Goal: Use online tool/utility: Utilize a website feature to perform a specific function

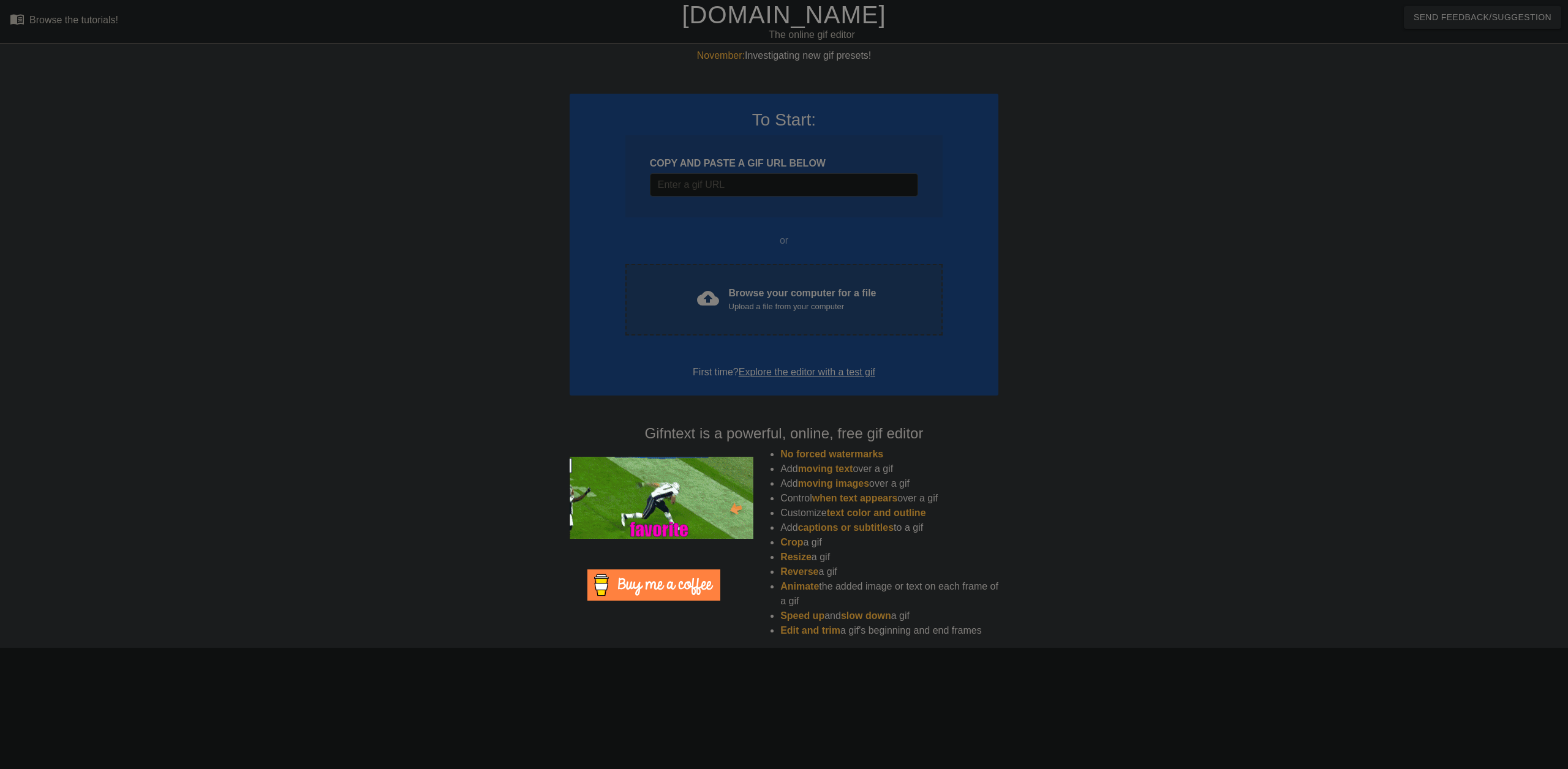
click at [737, 305] on div "Upload a file from your computer" at bounding box center [803, 307] width 148 height 12
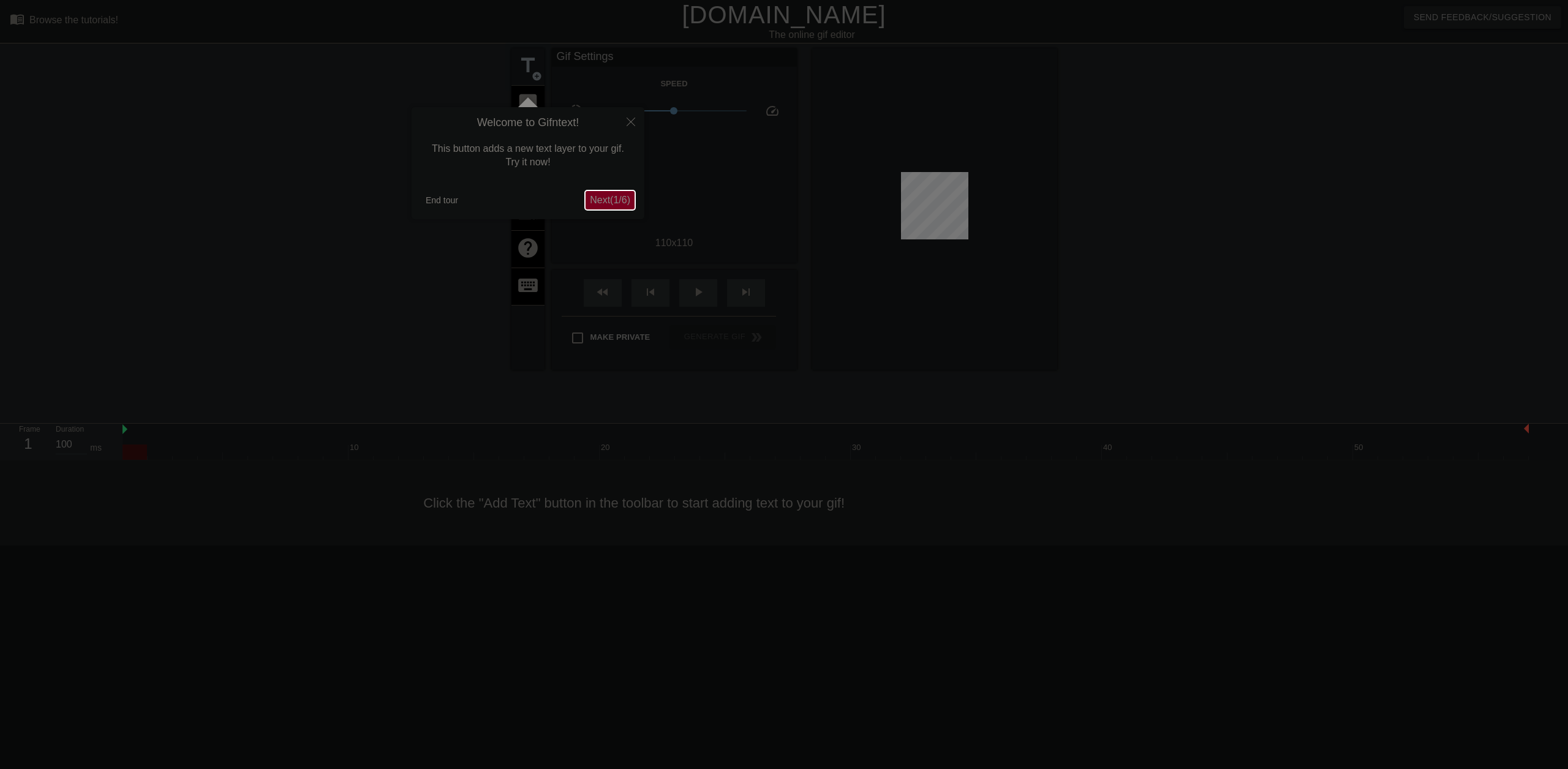
click at [614, 195] on span "Next ( 1 / 6 )" at bounding box center [610, 200] width 41 height 10
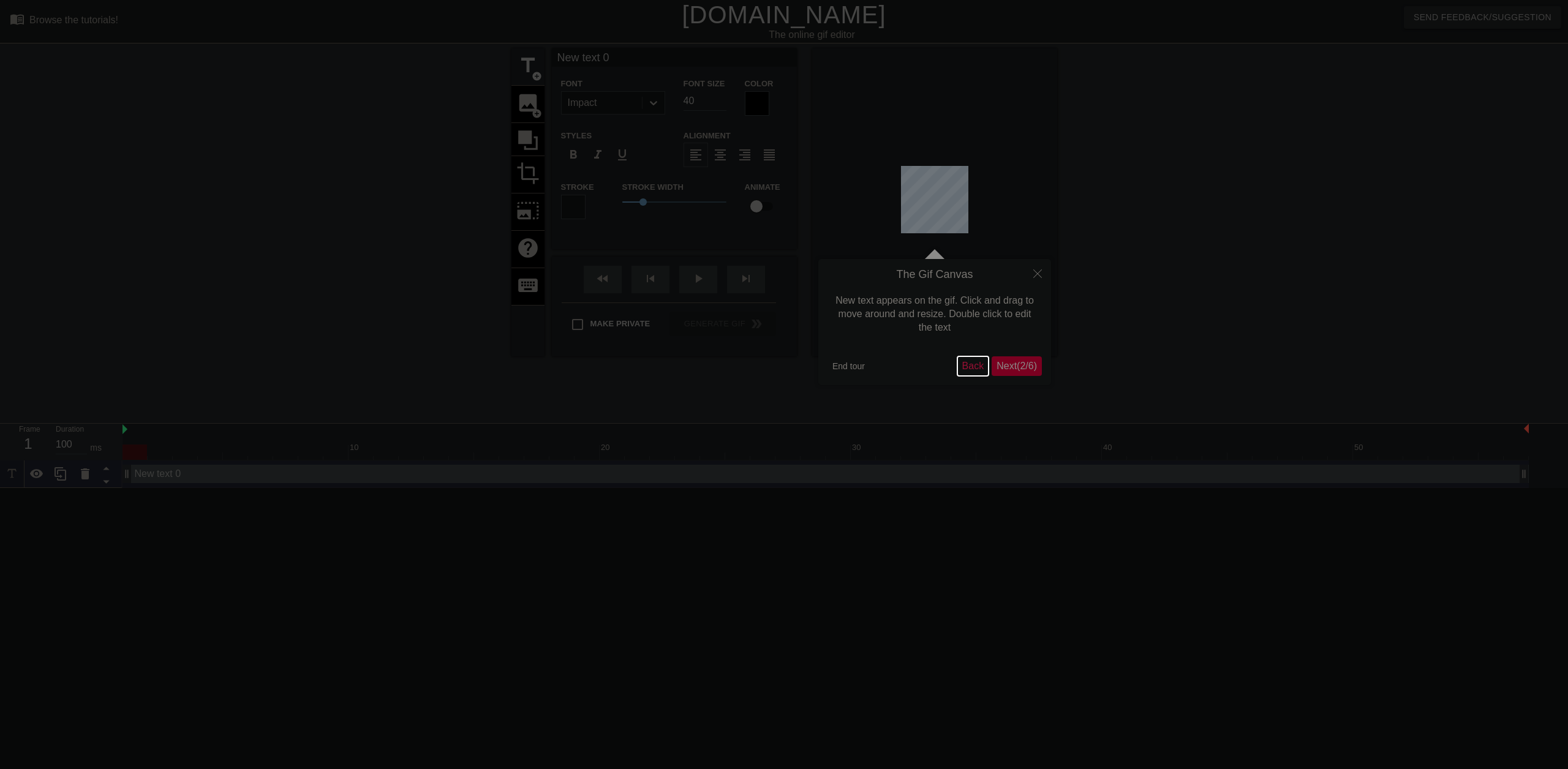
click at [966, 367] on button "Back" at bounding box center [973, 366] width 32 height 20
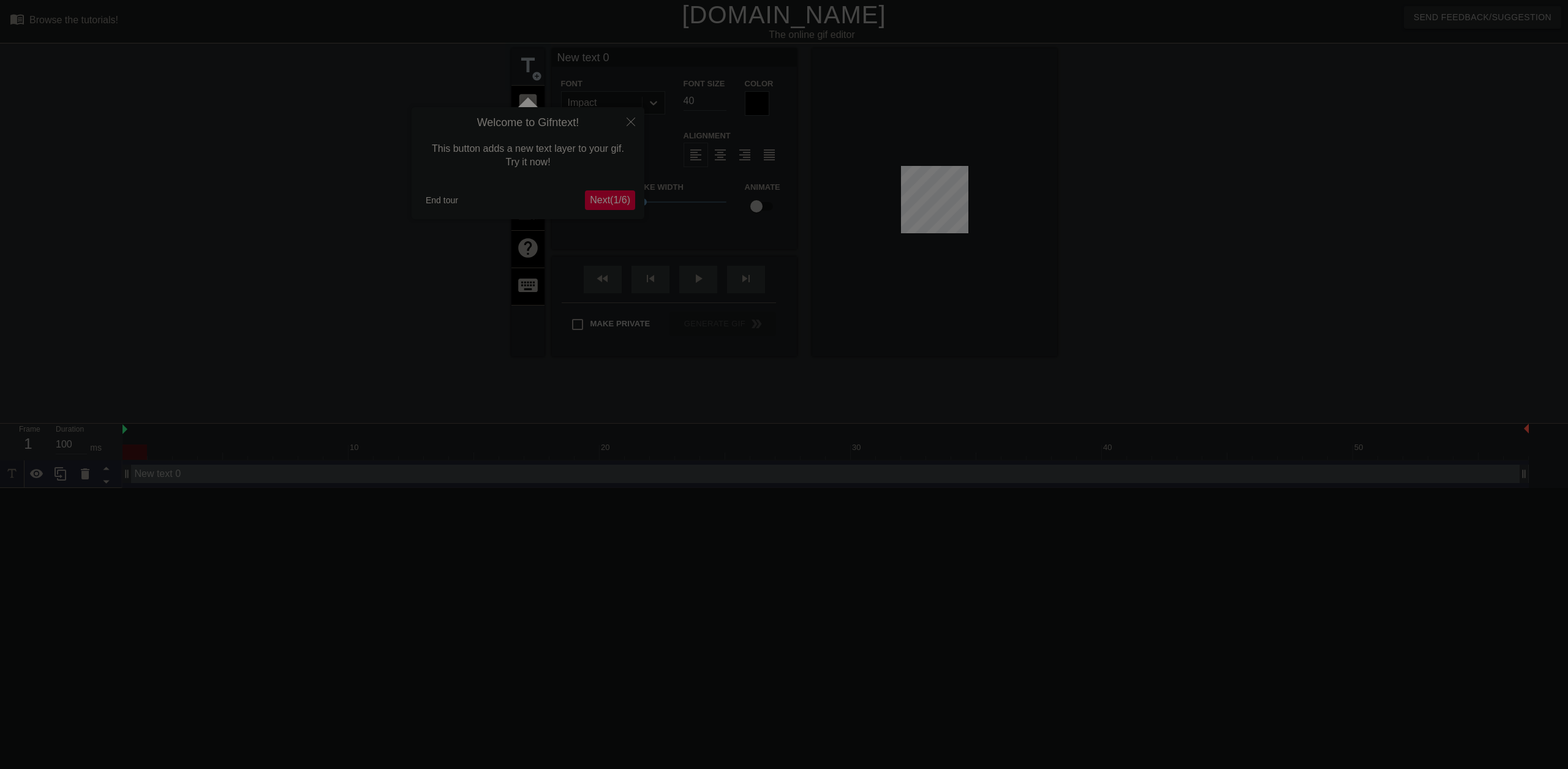
click at [604, 202] on span "Next ( 1 / 6 )" at bounding box center [610, 200] width 41 height 10
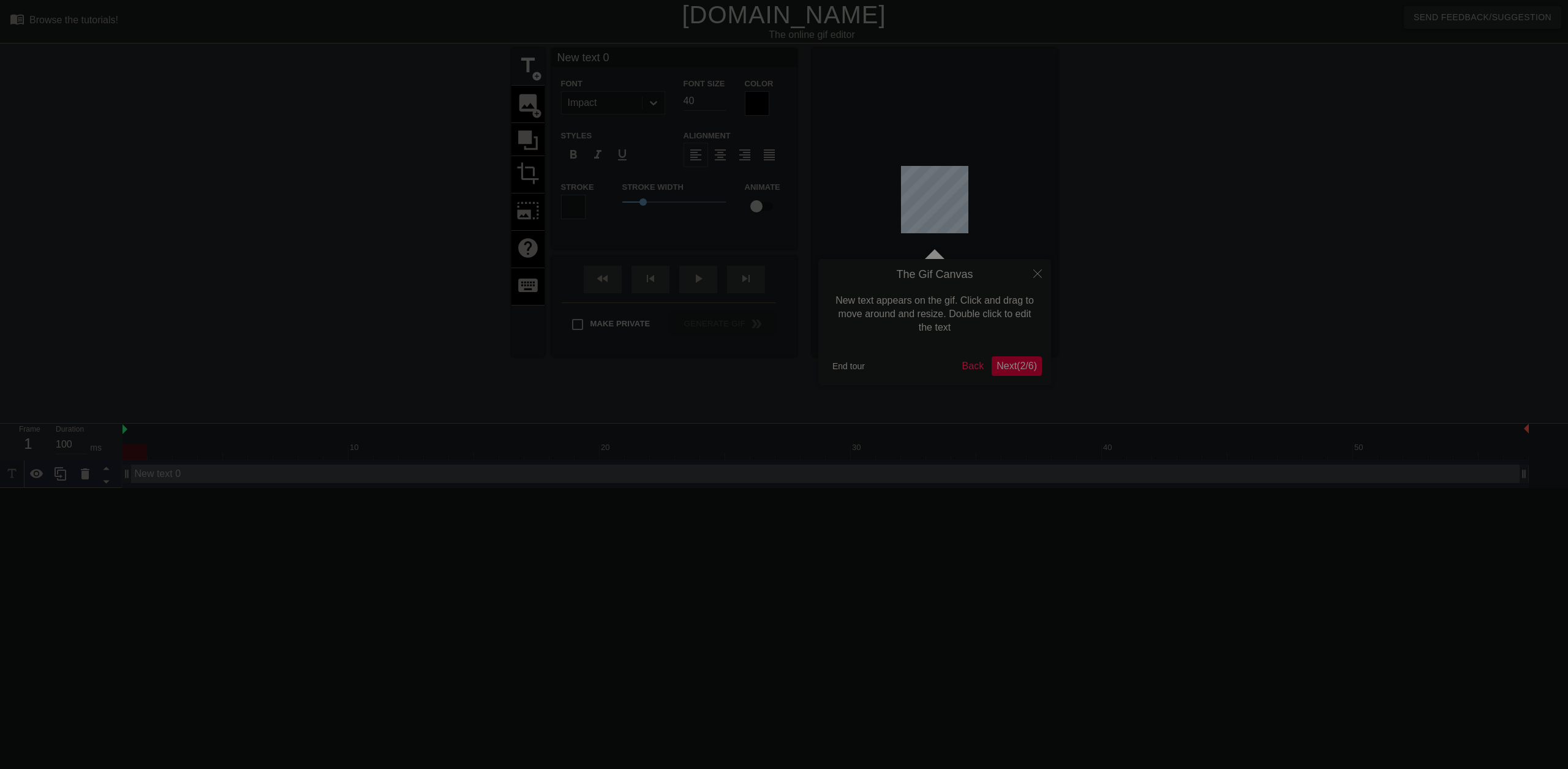
click at [1019, 364] on span "Next ( 2 / 6 )" at bounding box center [1017, 365] width 41 height 10
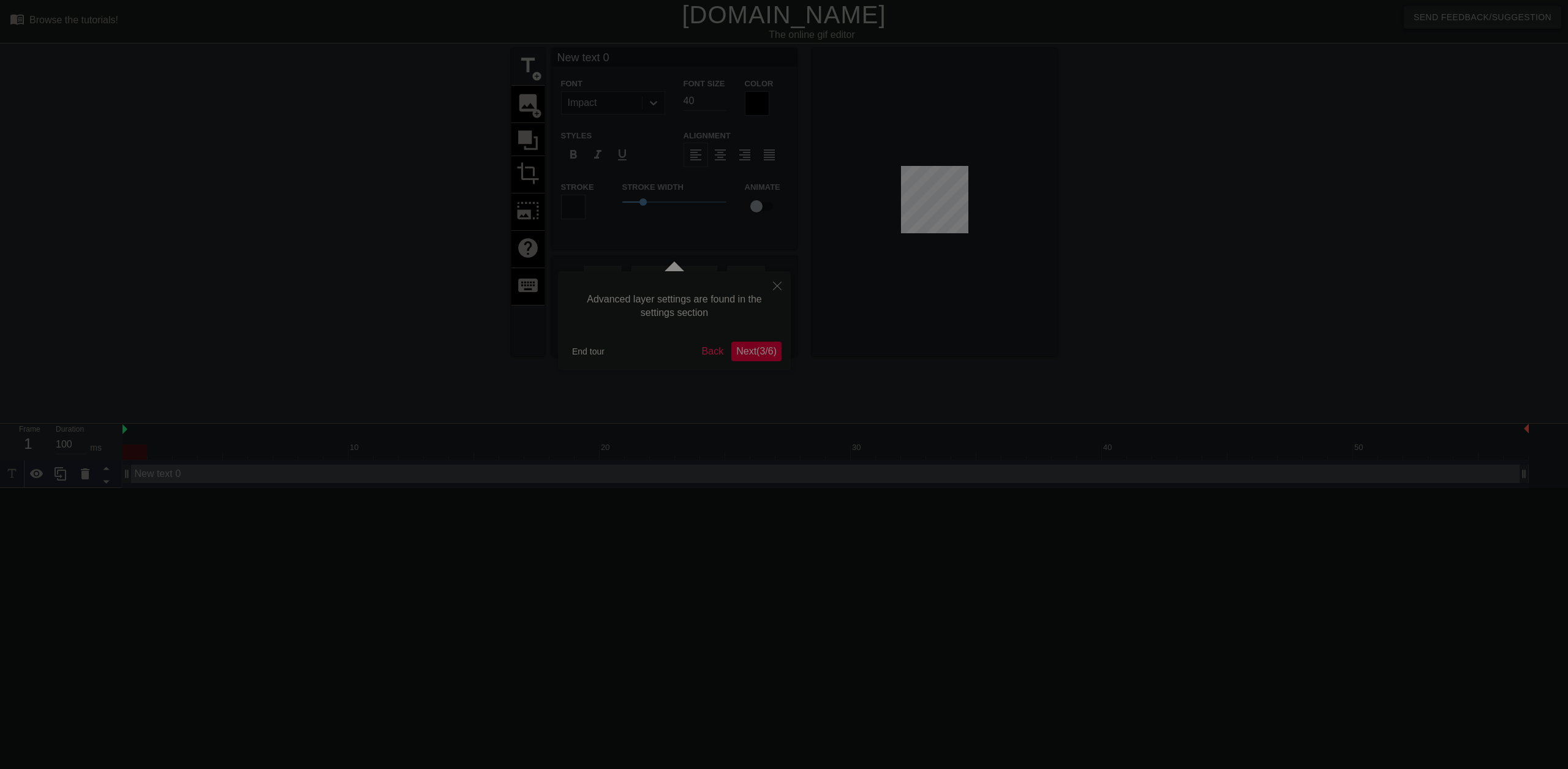
click at [768, 346] on span "Next ( 3 / 6 )" at bounding box center [756, 351] width 41 height 10
click at [862, 336] on span "Next ( 4 / 6 )" at bounding box center [849, 333] width 41 height 10
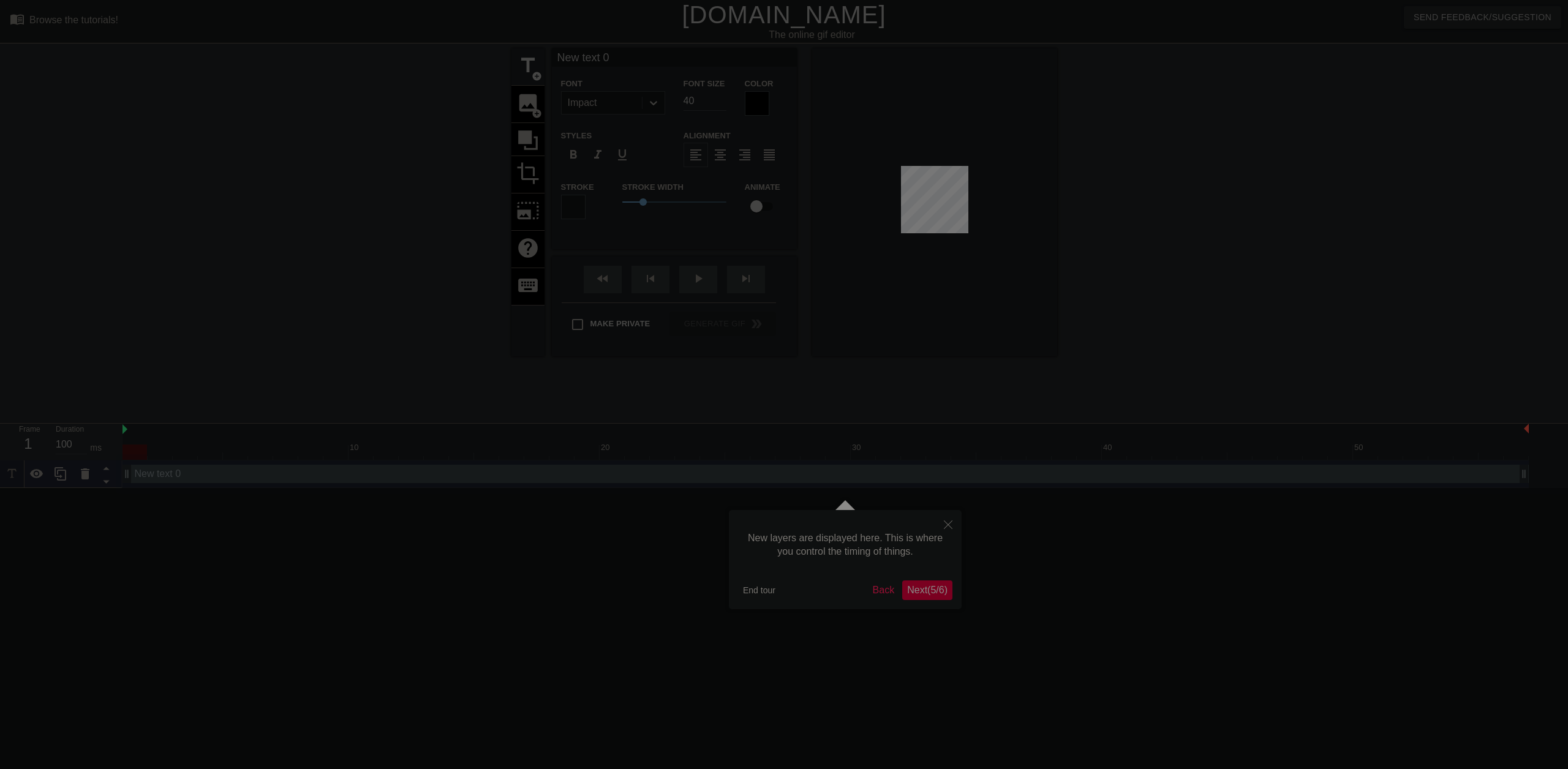
click at [928, 586] on span "Next ( 5 / 6 )" at bounding box center [928, 590] width 41 height 10
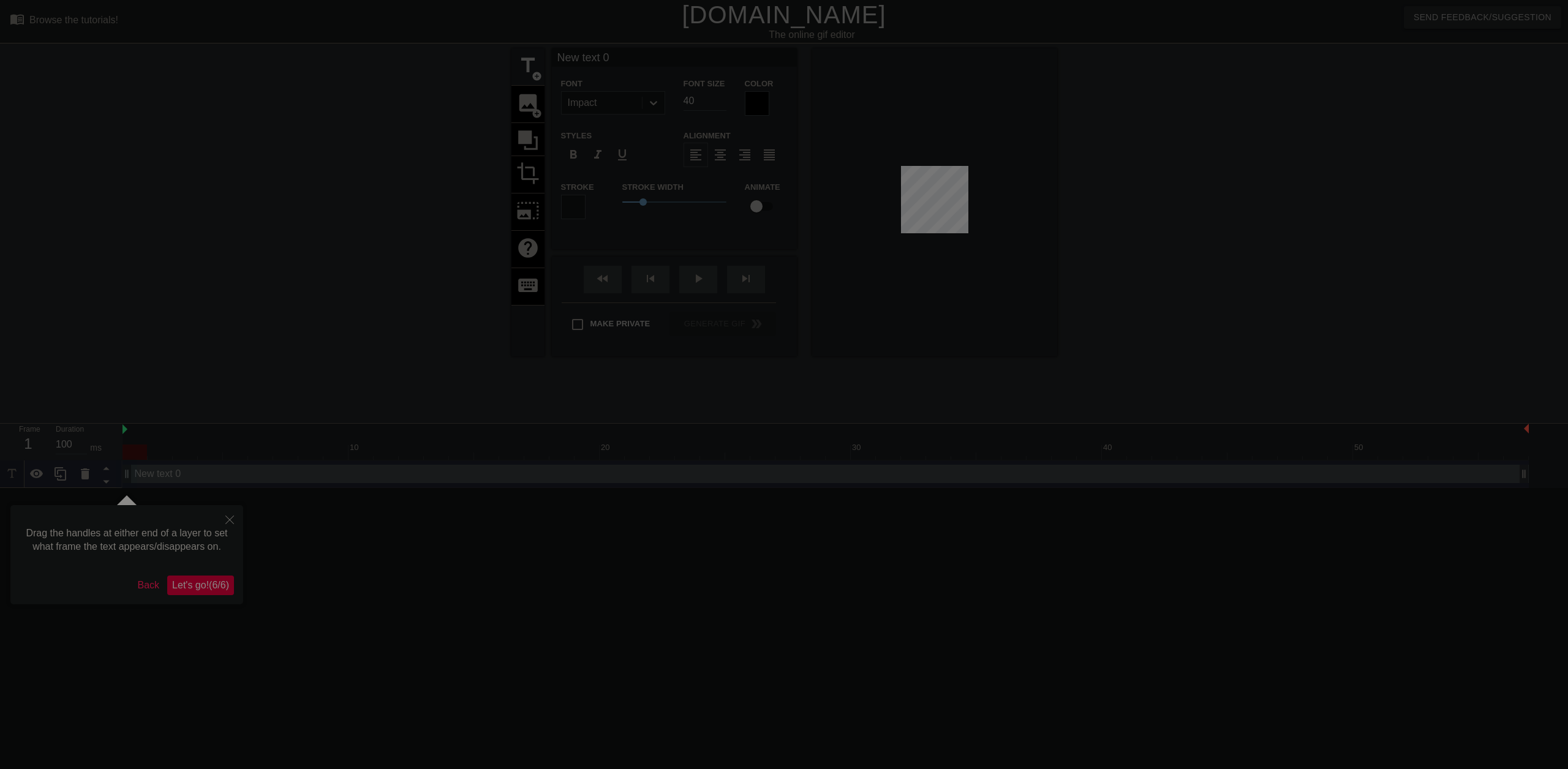
click at [219, 589] on span "Let's go! ( 6 / 6 )" at bounding box center [200, 585] width 57 height 10
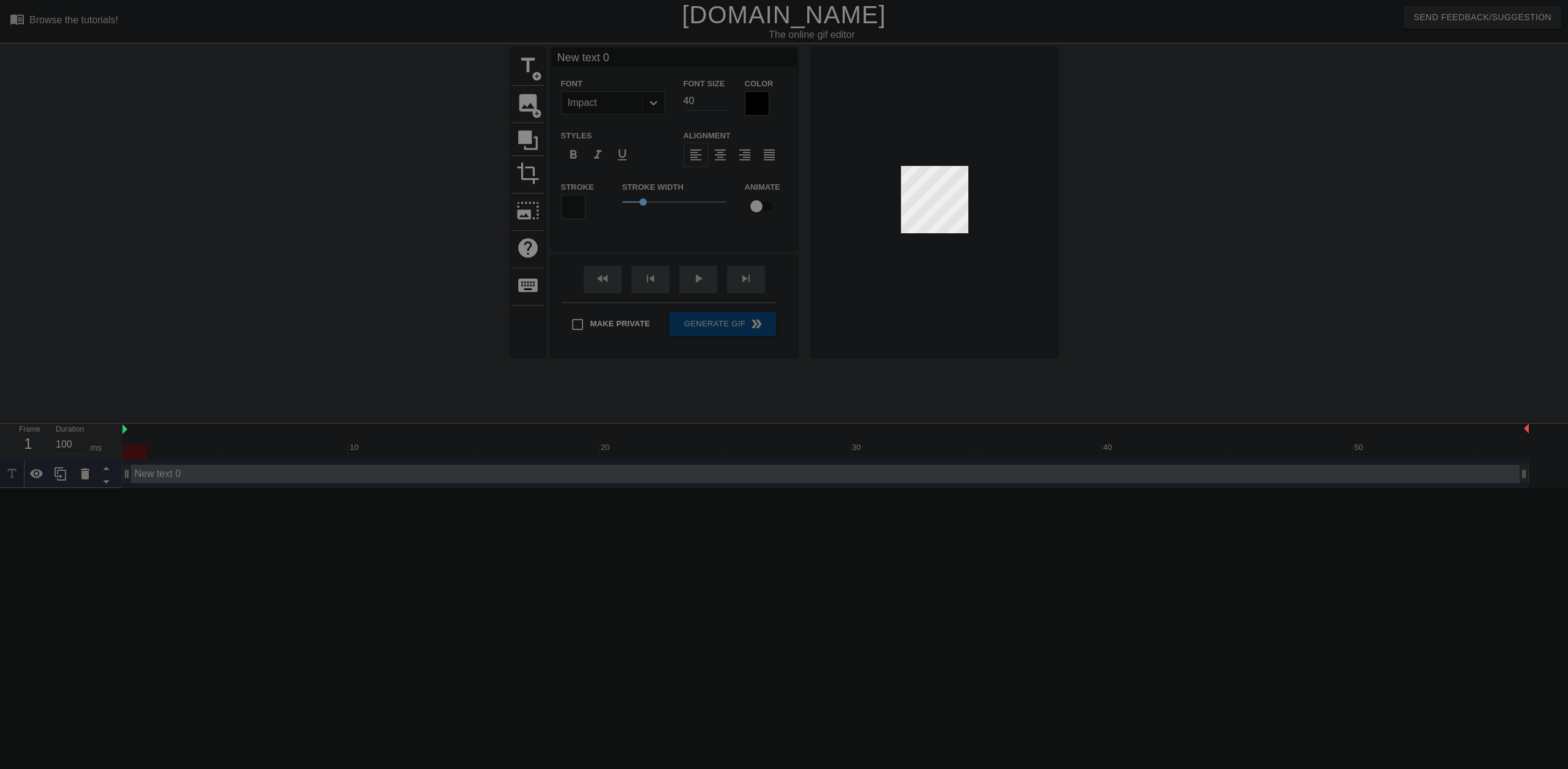
scroll to position [2, 4]
click at [518, 69] on span "title" at bounding box center [528, 65] width 23 height 23
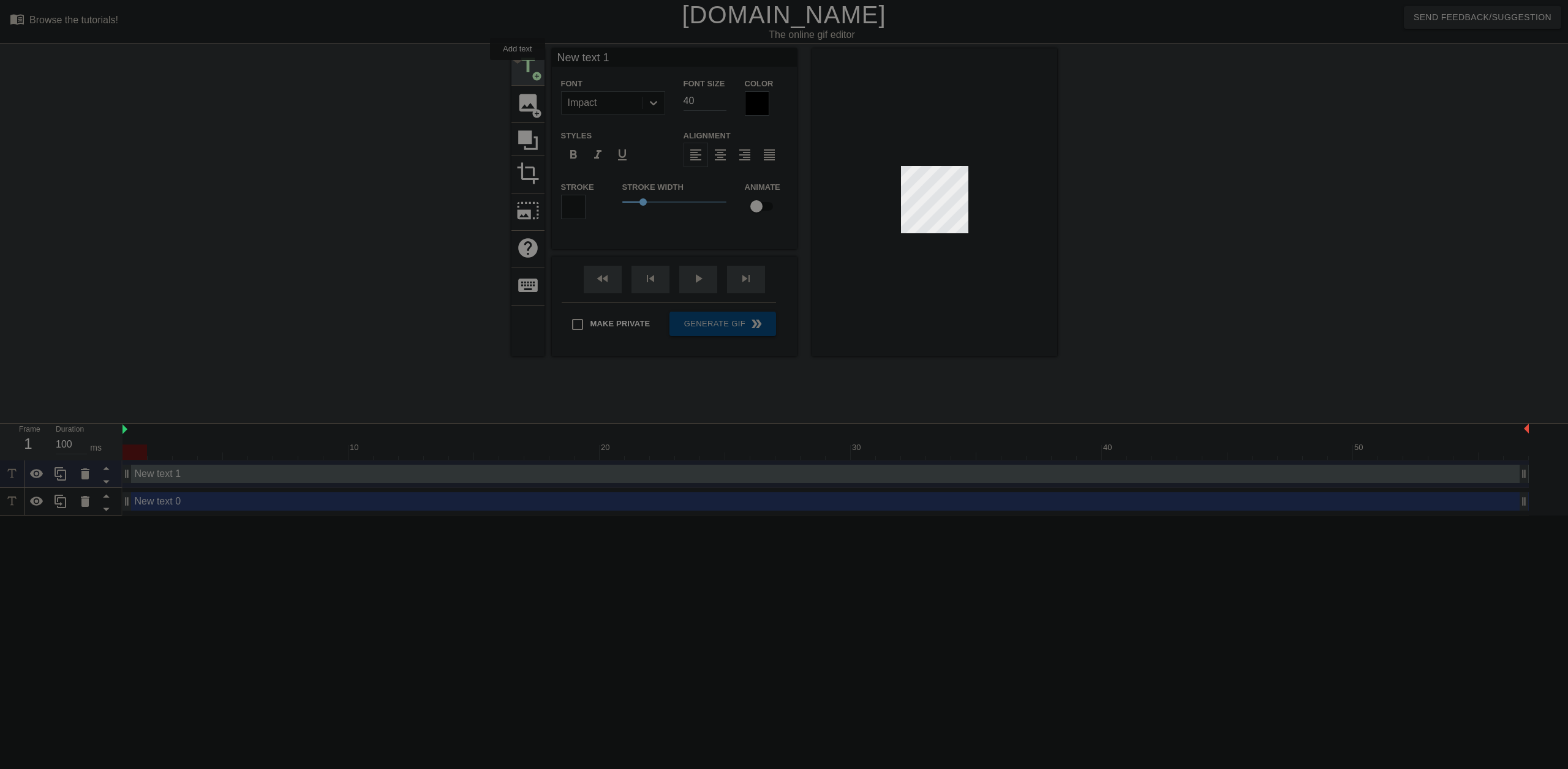
click at [518, 69] on span "title" at bounding box center [528, 65] width 23 height 23
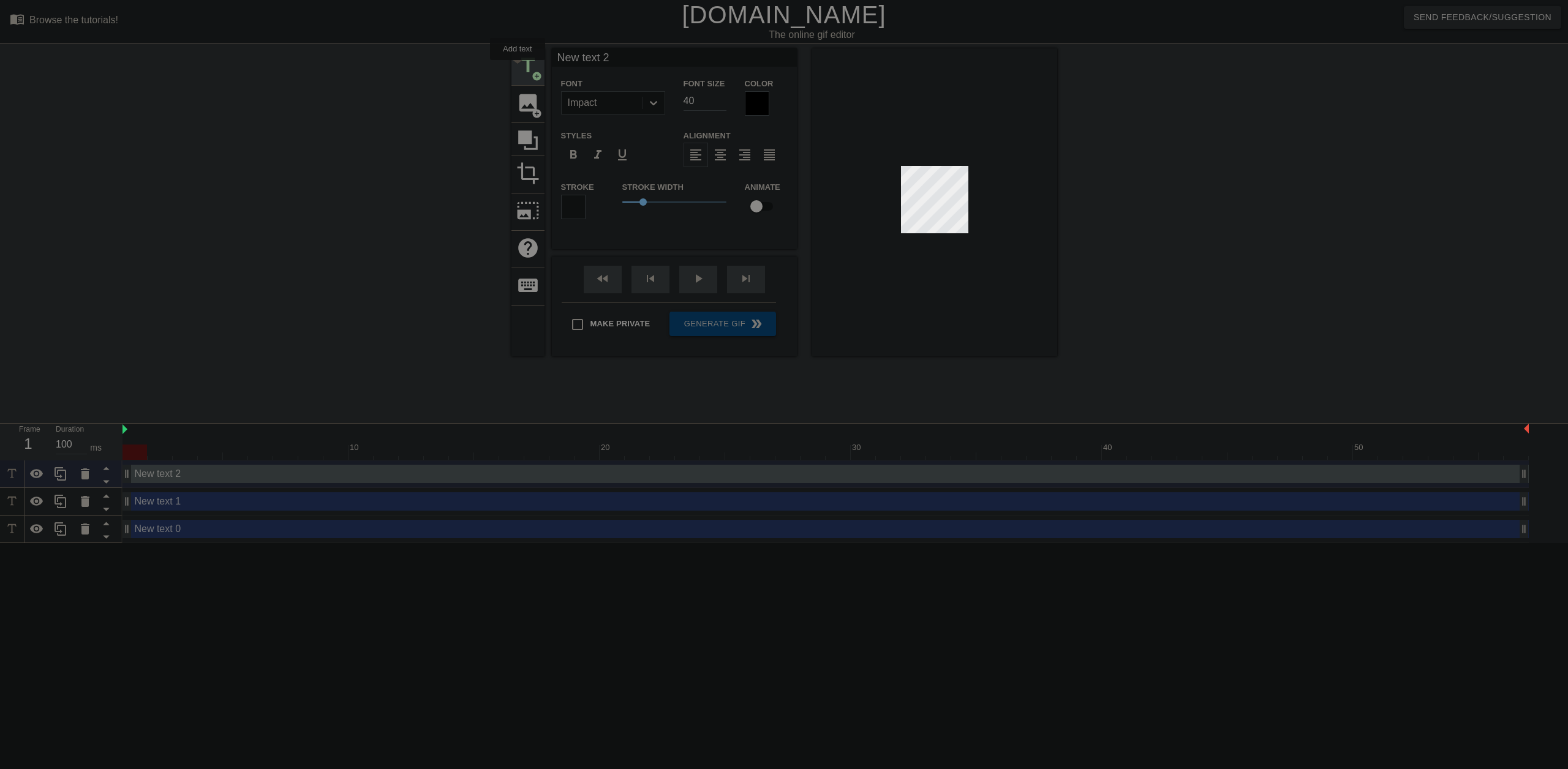
click at [518, 69] on span "title" at bounding box center [528, 65] width 23 height 23
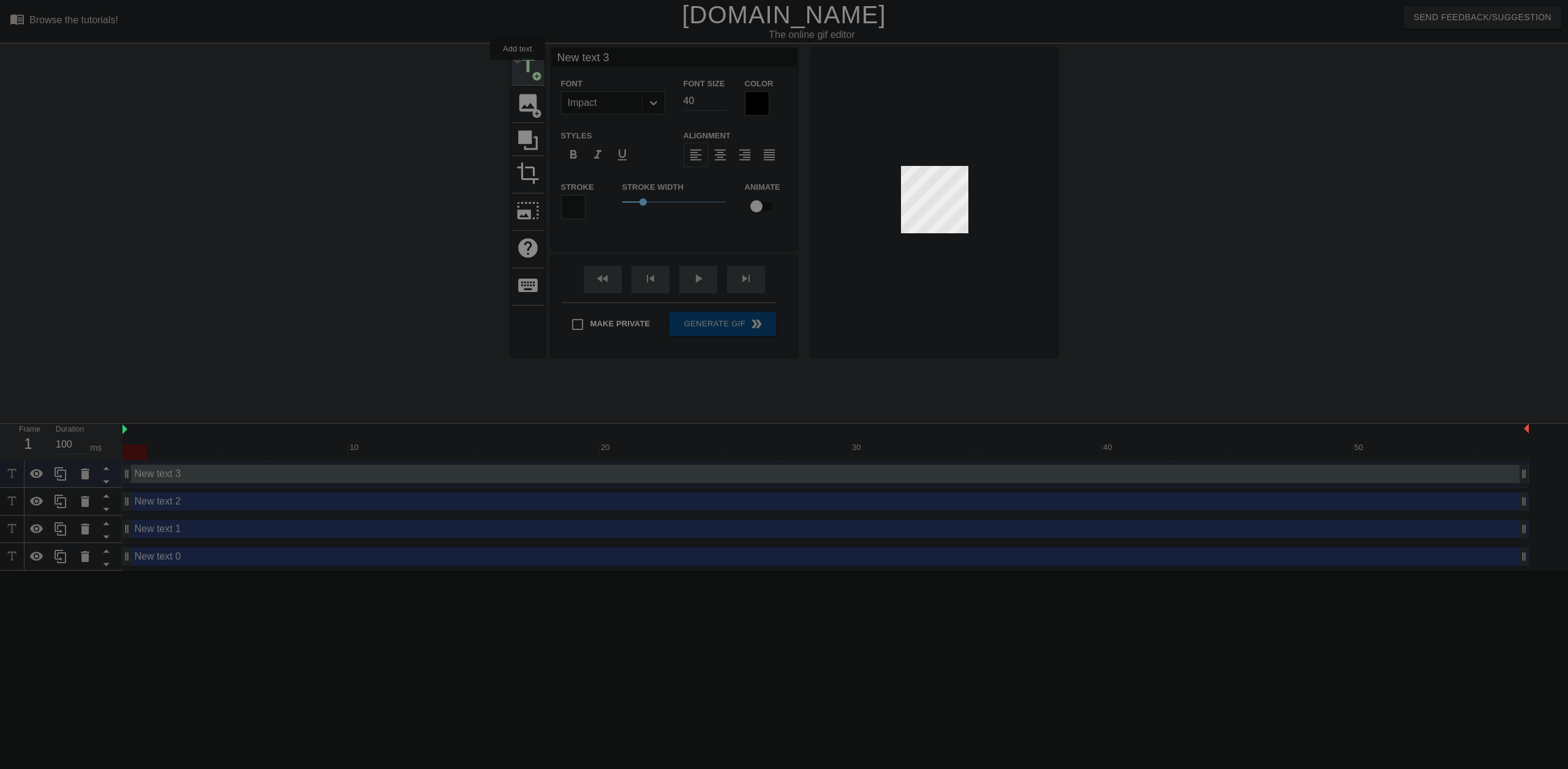
click at [518, 69] on span "title" at bounding box center [528, 65] width 23 height 23
type input "New text 4"
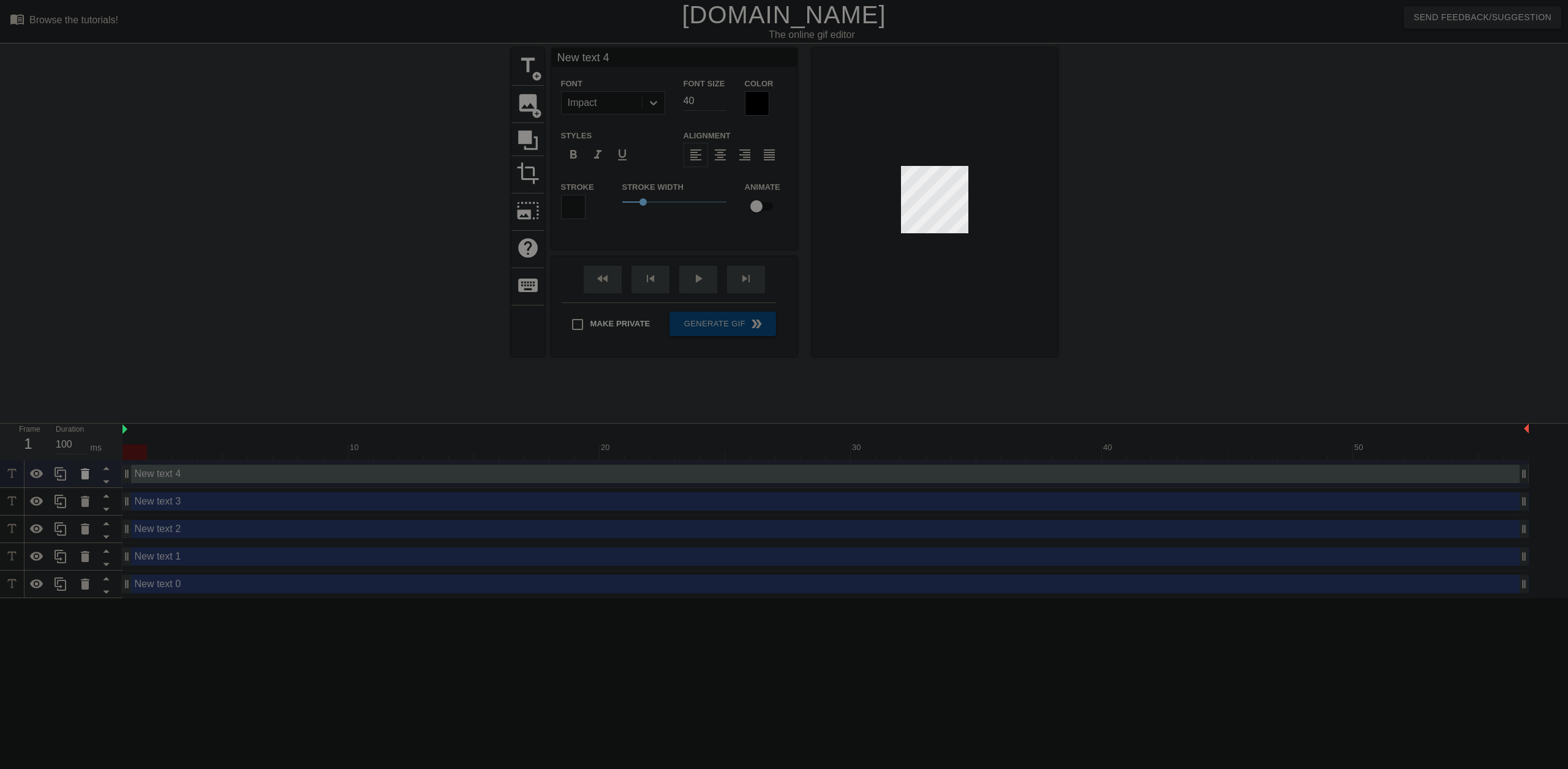
click at [83, 470] on icon at bounding box center [85, 473] width 9 height 11
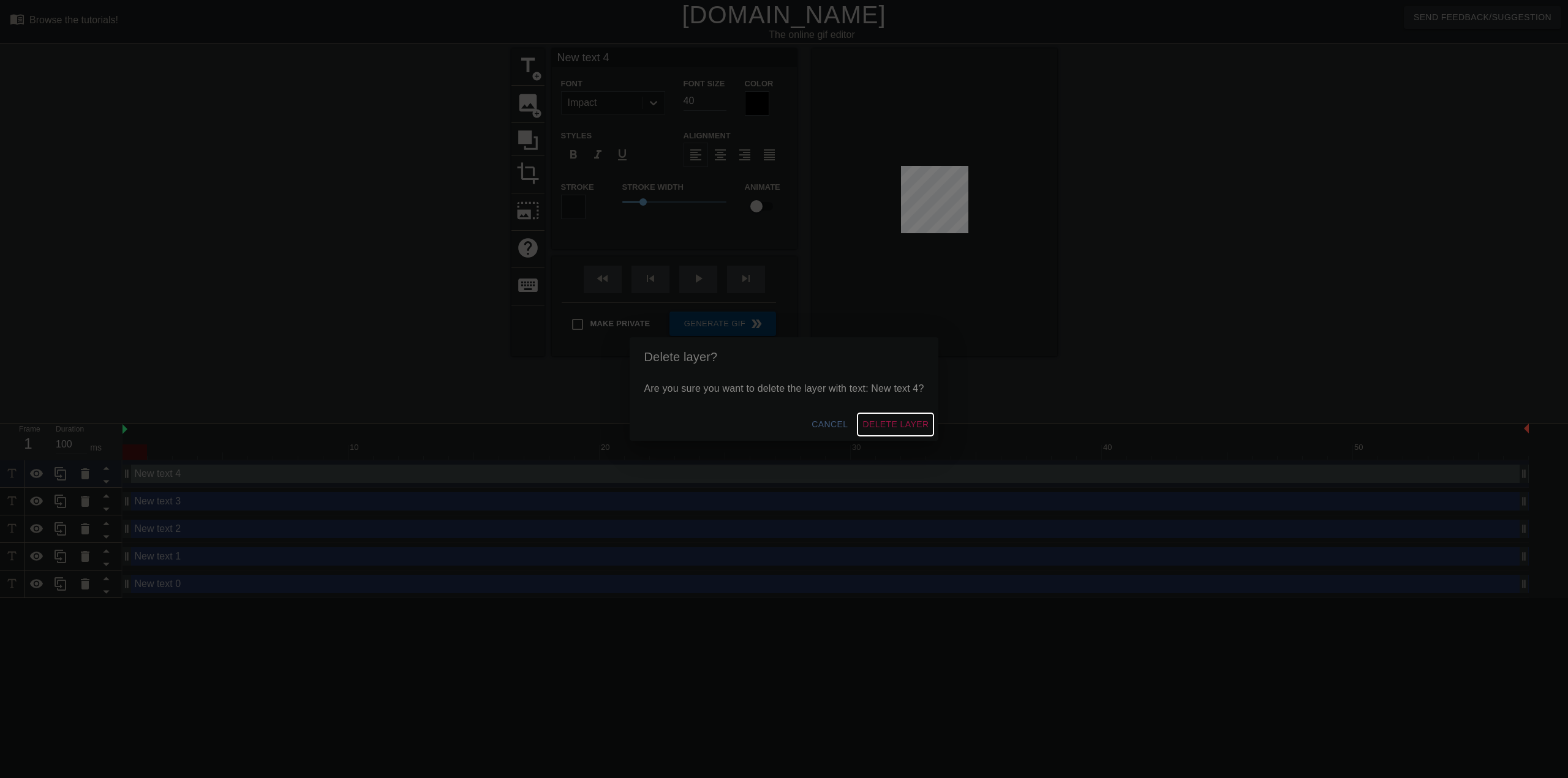
click at [895, 423] on span "Delete Layer" at bounding box center [895, 424] width 66 height 15
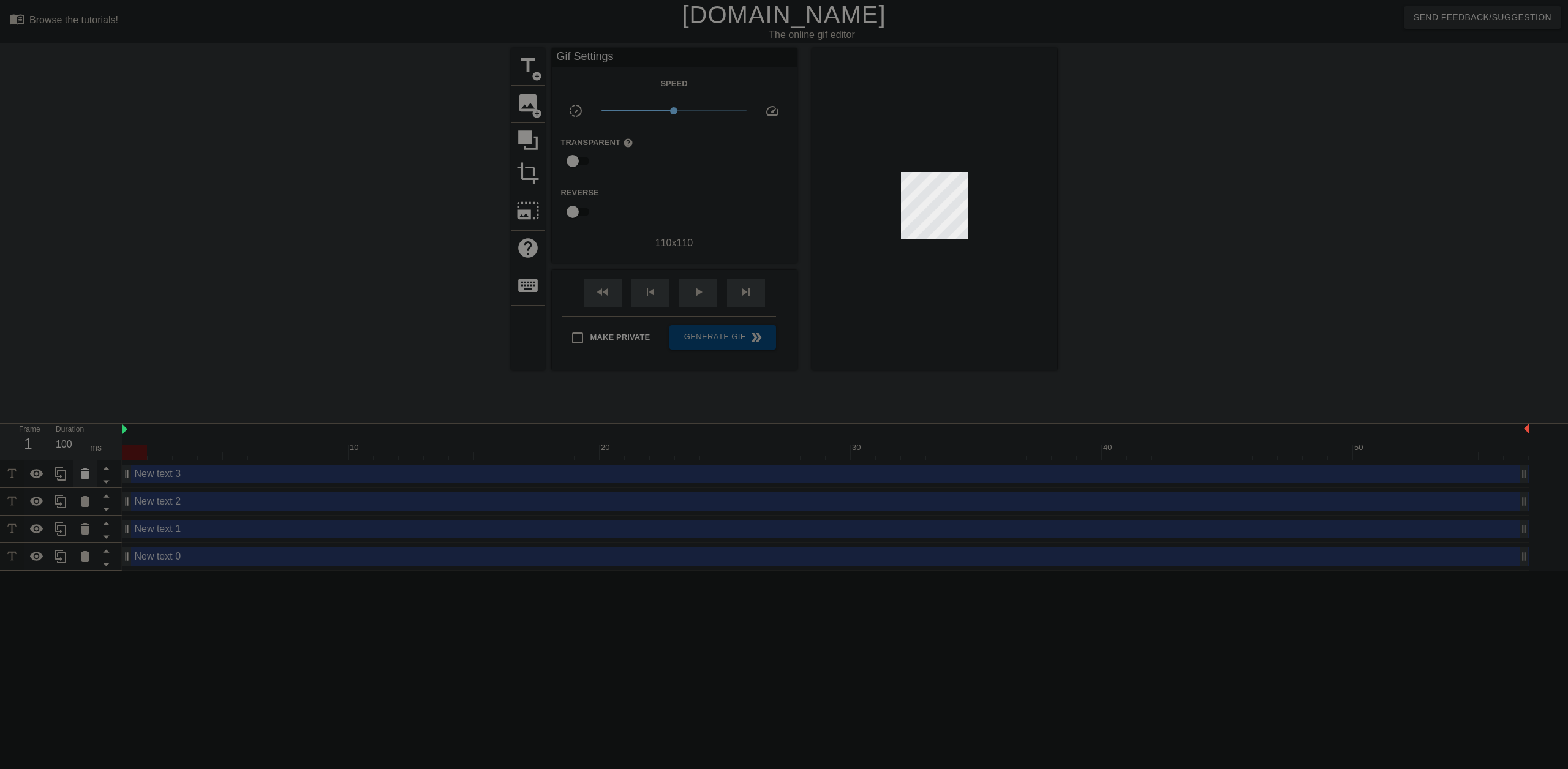
click at [80, 473] on icon at bounding box center [85, 474] width 15 height 14
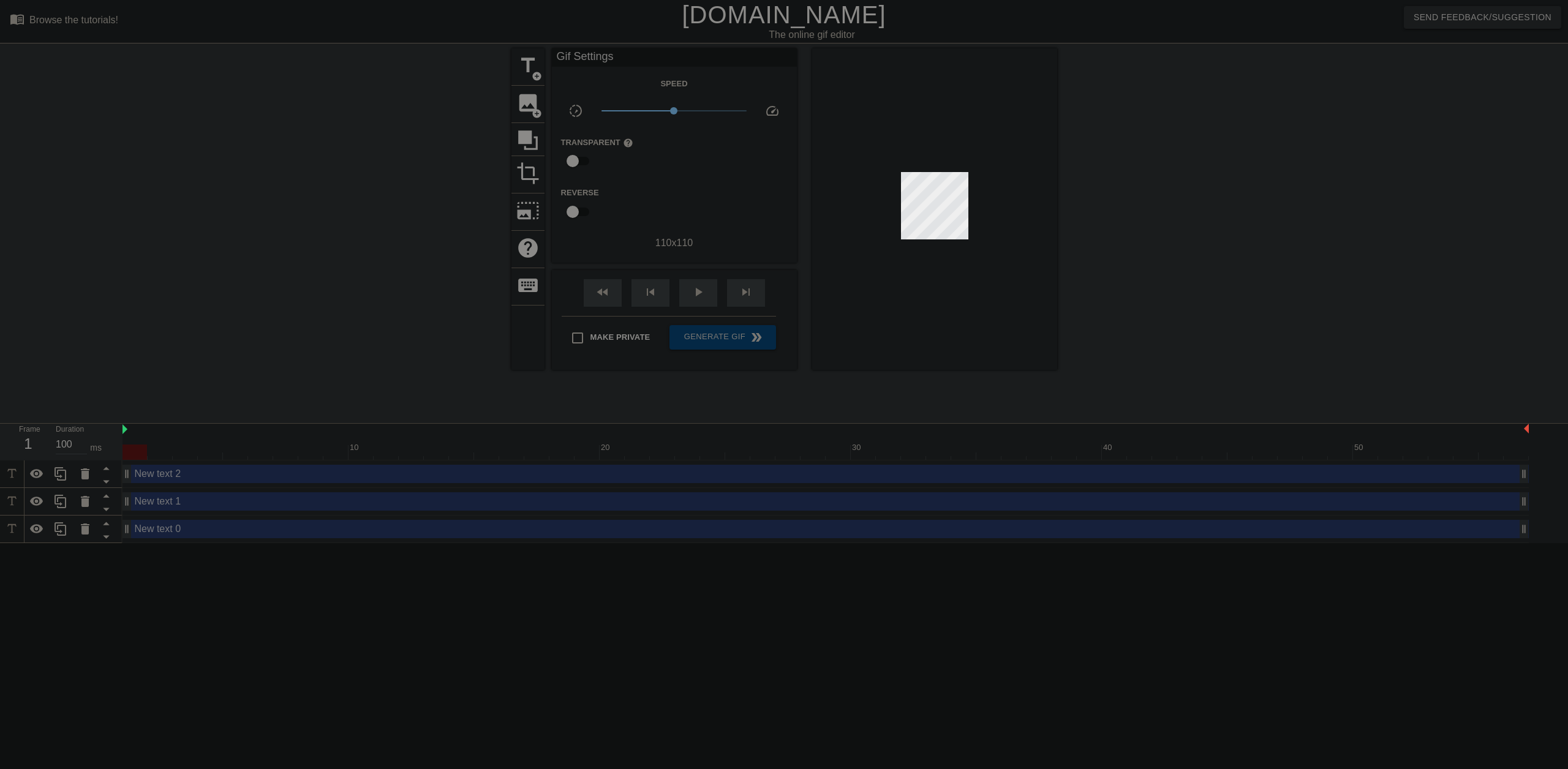
click at [80, 473] on icon at bounding box center [85, 474] width 15 height 14
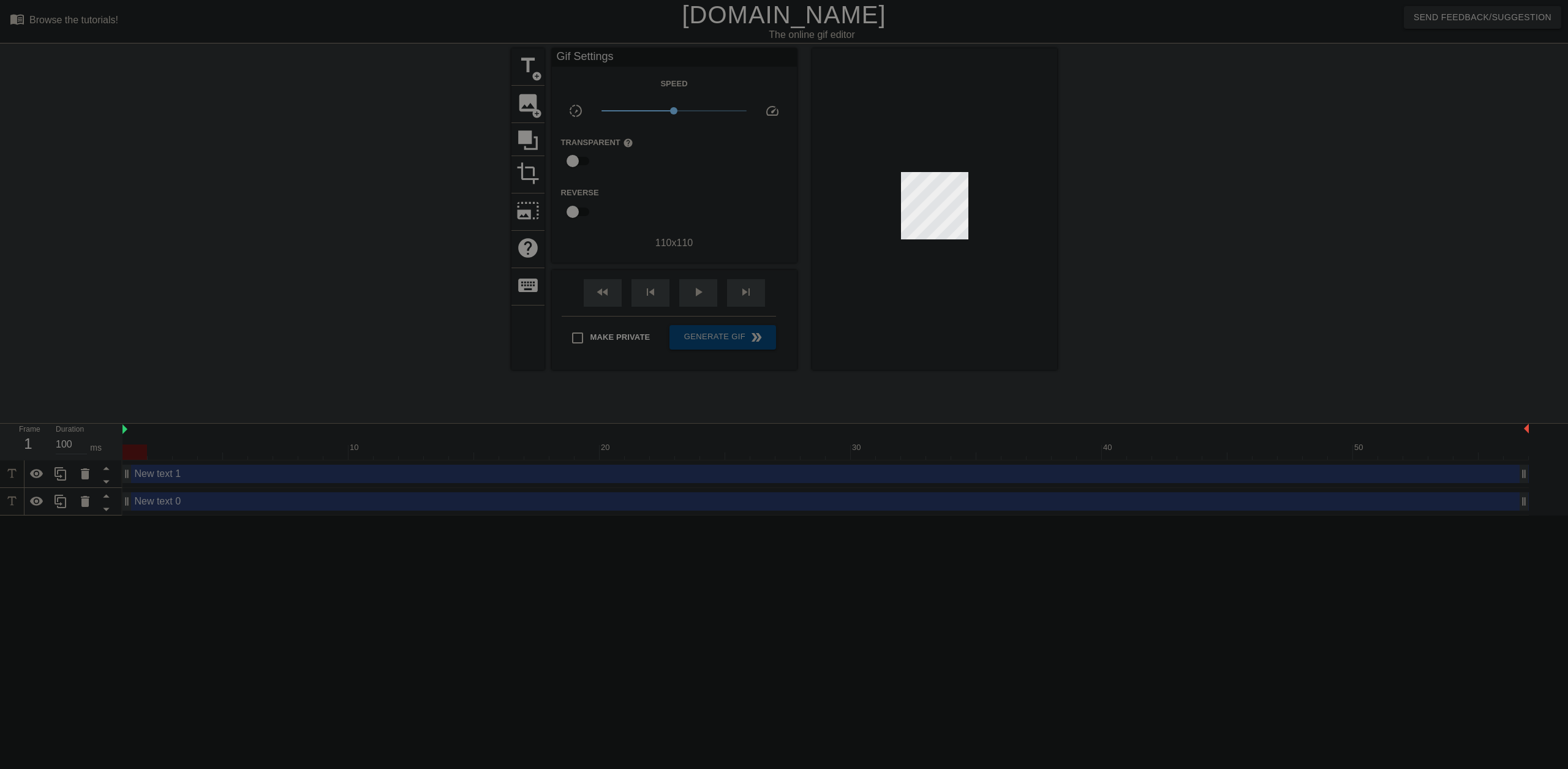
click at [80, 473] on icon at bounding box center [85, 474] width 15 height 14
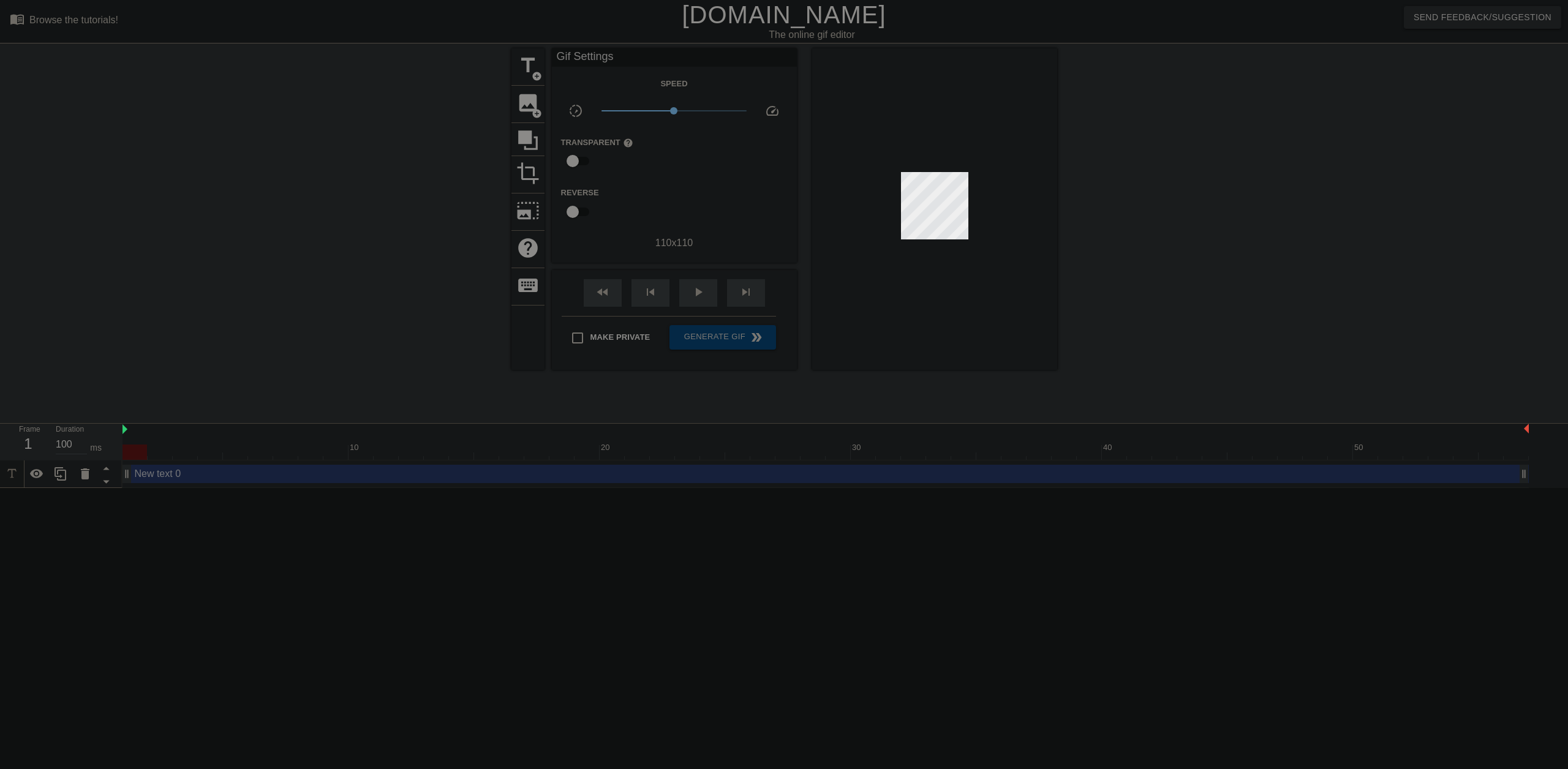
click at [80, 473] on icon at bounding box center [85, 474] width 15 height 14
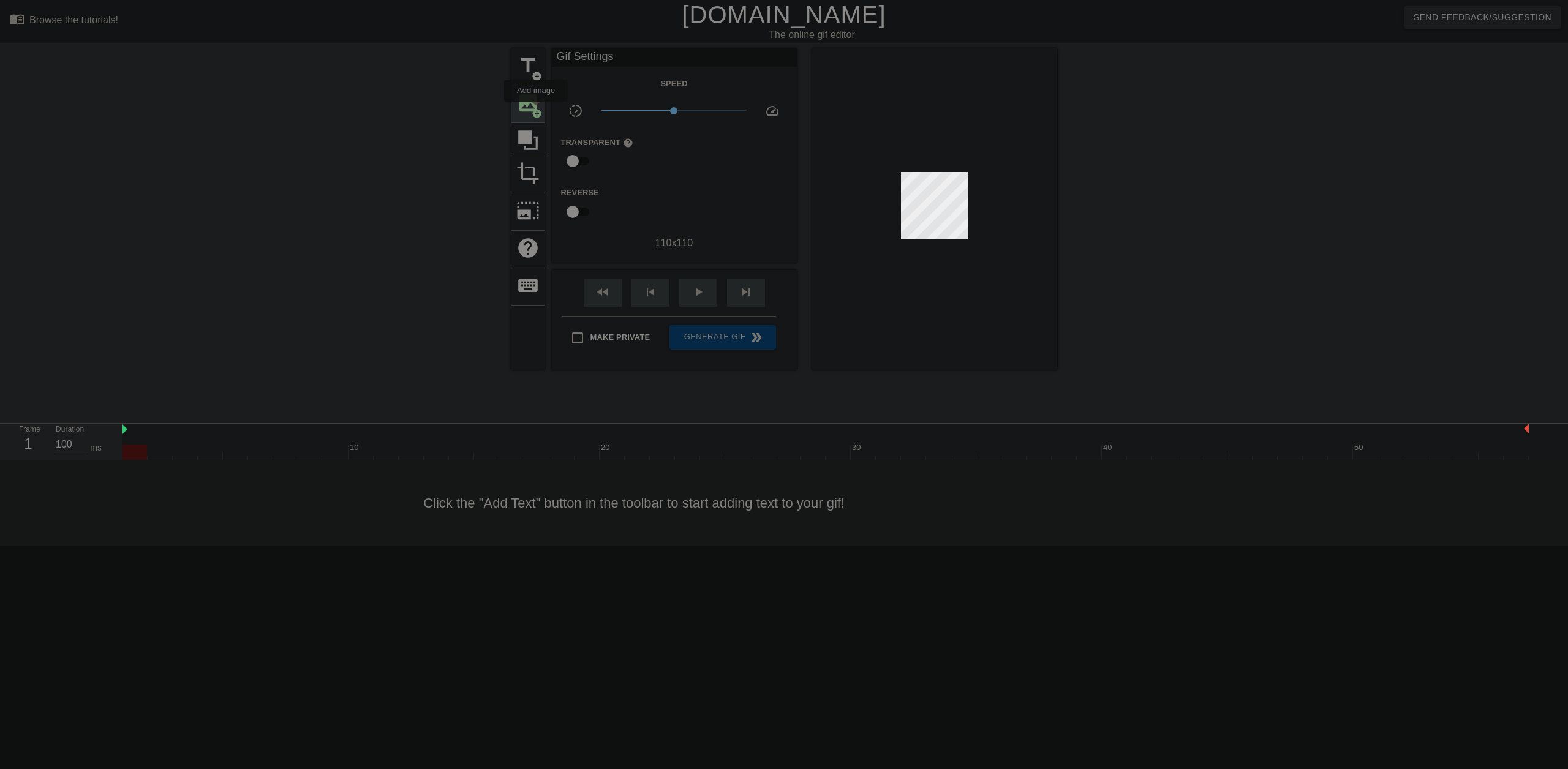
click at [536, 110] on span "add_circle" at bounding box center [537, 113] width 10 height 10
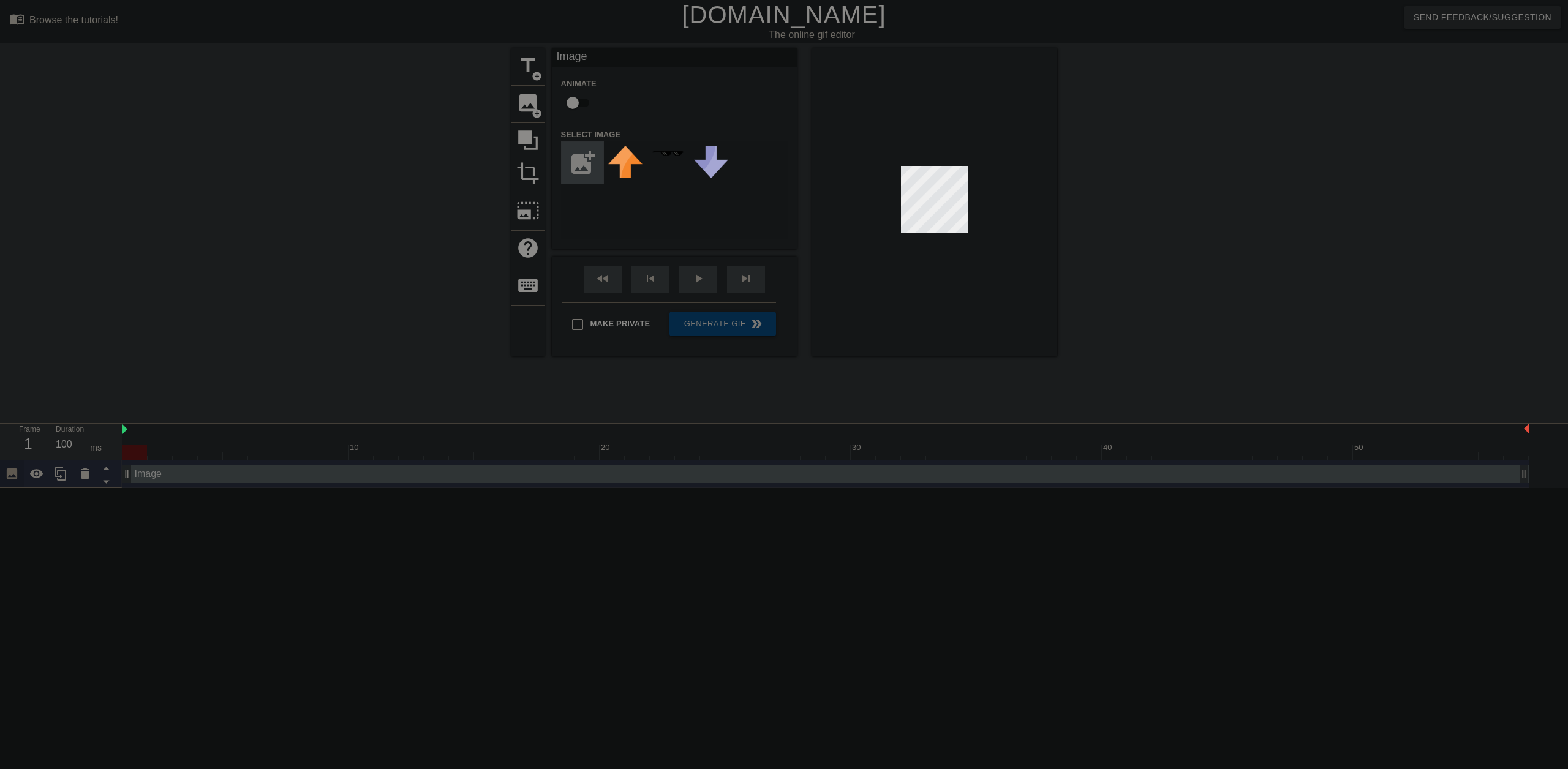
click at [584, 165] on input "file" at bounding box center [582, 162] width 41 height 41
click at [578, 153] on input "file" at bounding box center [582, 162] width 41 height 41
type input "C:\fakepath\2025-08-16_19-43-12-removebg-preview.png"
click at [622, 165] on div at bounding box center [625, 162] width 43 height 43
click at [968, 173] on div at bounding box center [935, 202] width 245 height 308
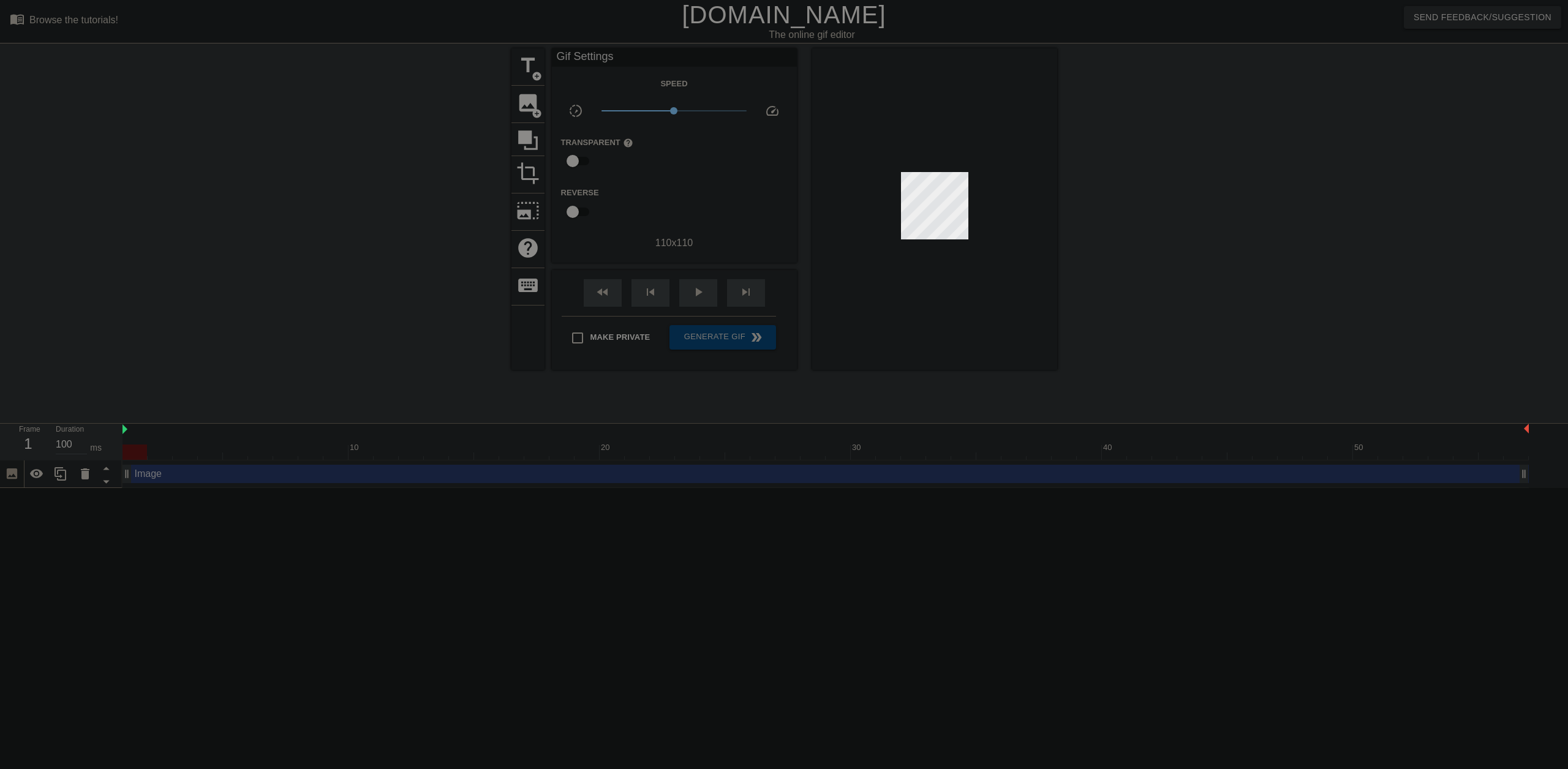
click at [966, 175] on div at bounding box center [935, 209] width 245 height 321
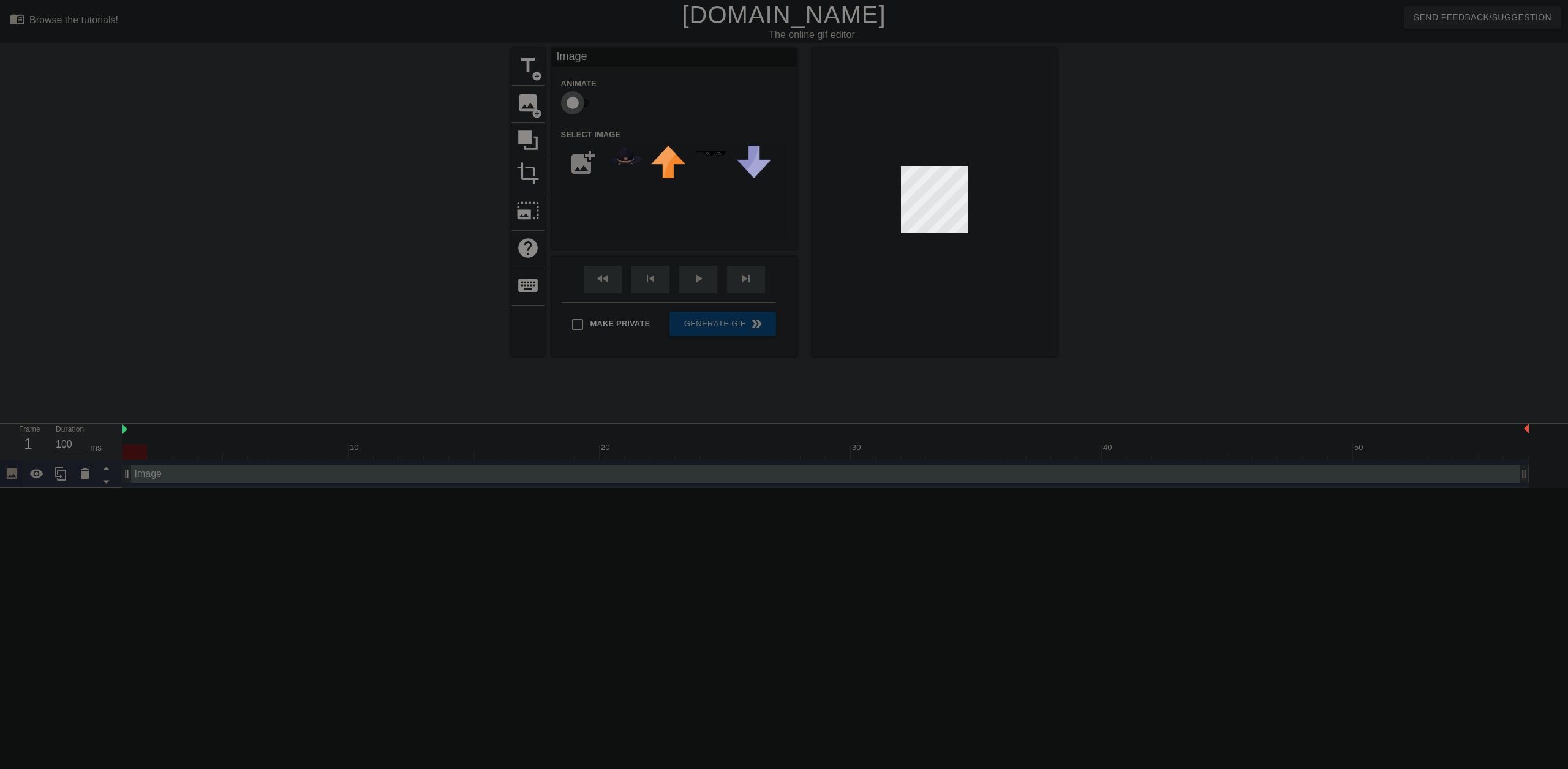
click at [585, 102] on input "checkbox" at bounding box center [573, 103] width 70 height 23
click at [585, 102] on input "checkbox" at bounding box center [585, 103] width 70 height 23
checkbox input "false"
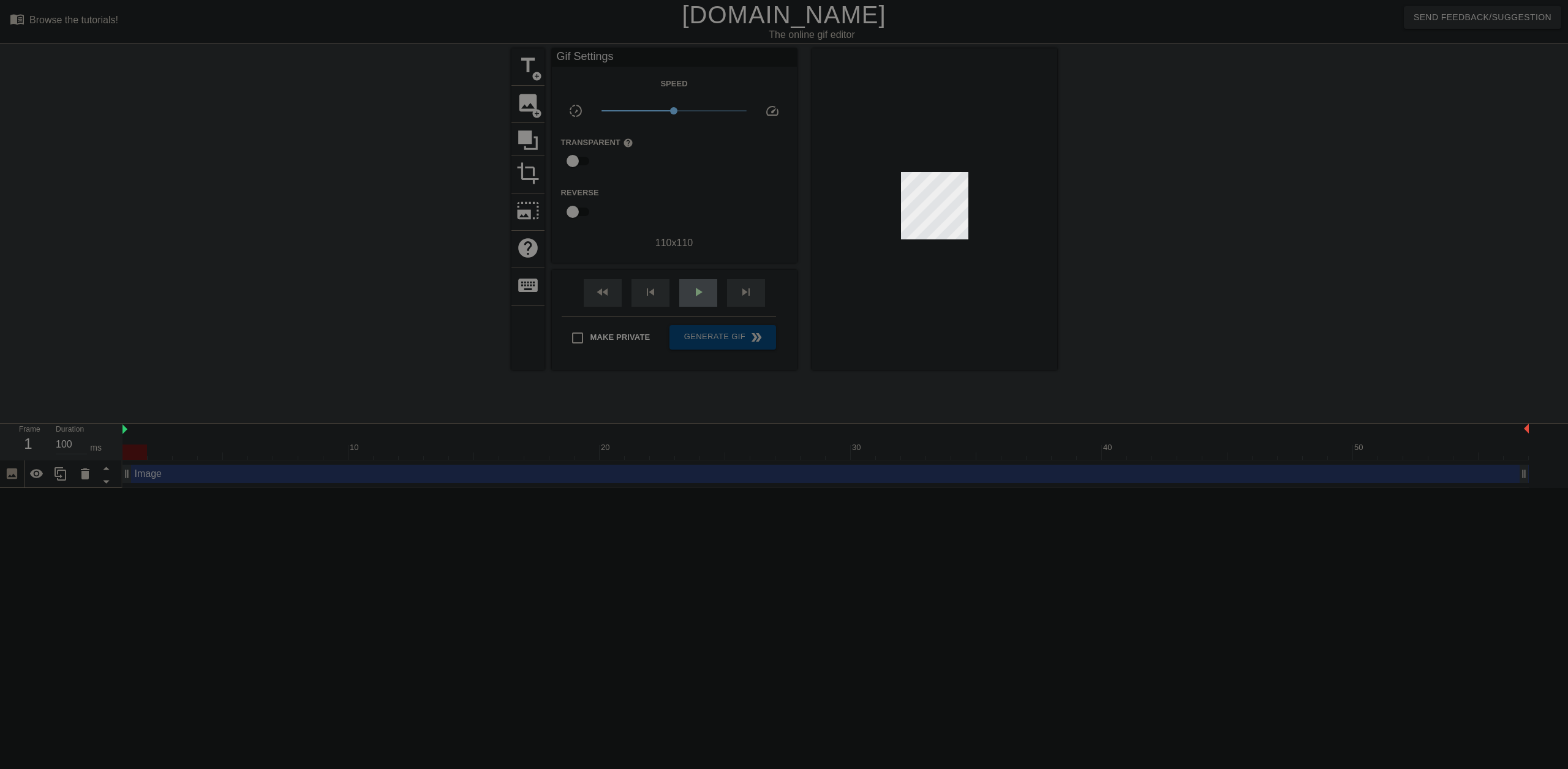
click at [696, 275] on div "fast_rewind skip_previous play_arrow skip_next" at bounding box center [674, 292] width 199 height 46
click at [691, 275] on div "fast_rewind skip_previous play_arrow skip_next" at bounding box center [674, 292] width 199 height 46
click at [701, 289] on span "play_arrow" at bounding box center [698, 292] width 15 height 14
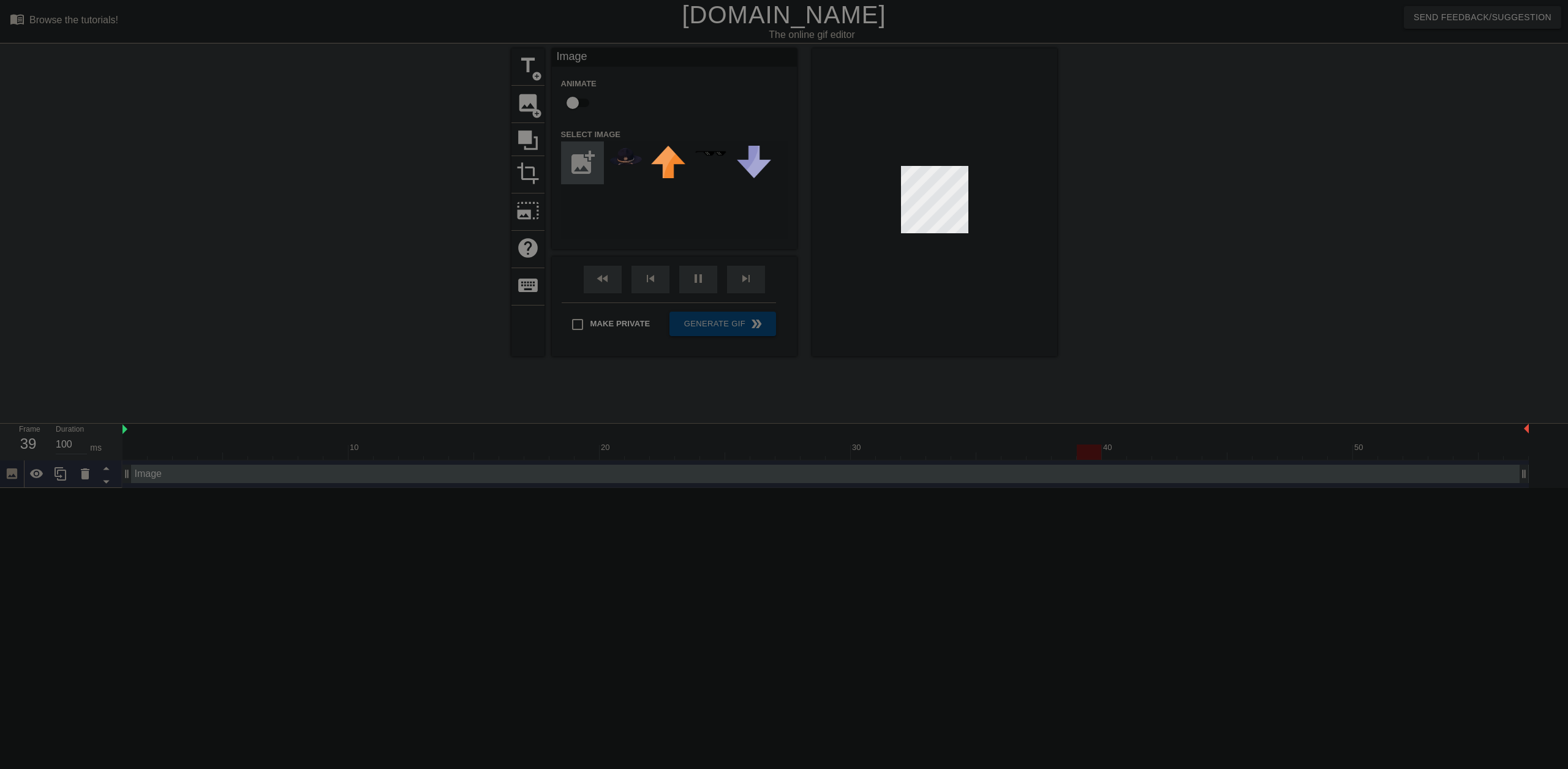
click at [574, 170] on input "file" at bounding box center [582, 162] width 41 height 41
type input "C:\fakepath\ChatGPT Image Aug 16, 2025, 07_50_13 PM.png"
click at [629, 172] on img at bounding box center [625, 171] width 34 height 51
click at [491, 488] on html "menu_book Browse the tutorials! Gifntext.com The online gif editor Send Feedbac…" at bounding box center [784, 244] width 1568 height 488
click at [903, 255] on div at bounding box center [935, 202] width 245 height 308
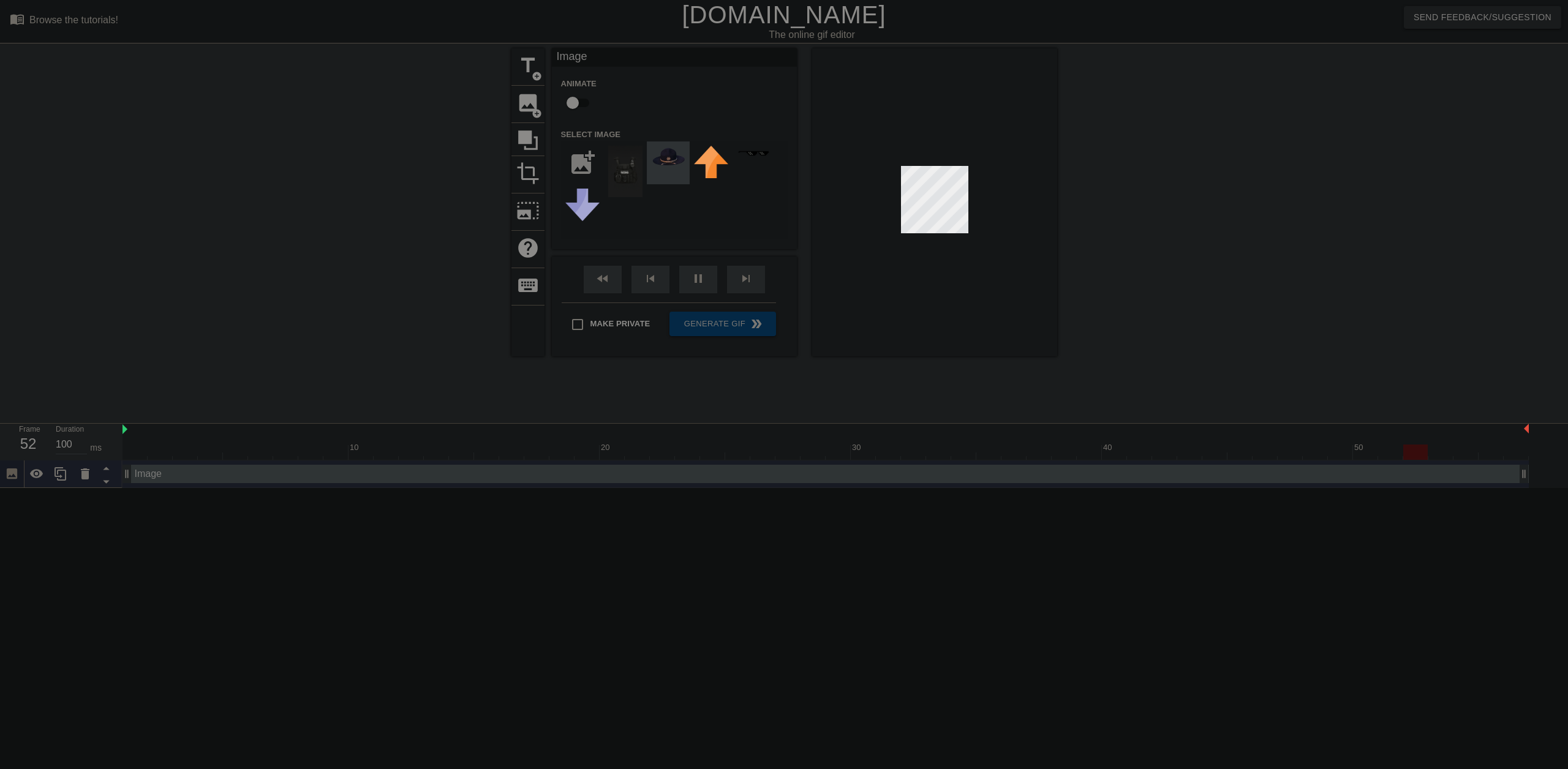
click at [672, 164] on img at bounding box center [668, 155] width 34 height 20
click at [949, 164] on div at bounding box center [935, 202] width 245 height 308
click at [210, 488] on html "menu_book Browse the tutorials! Gifntext.com The online gif editor Send Feedbac…" at bounding box center [784, 244] width 1568 height 488
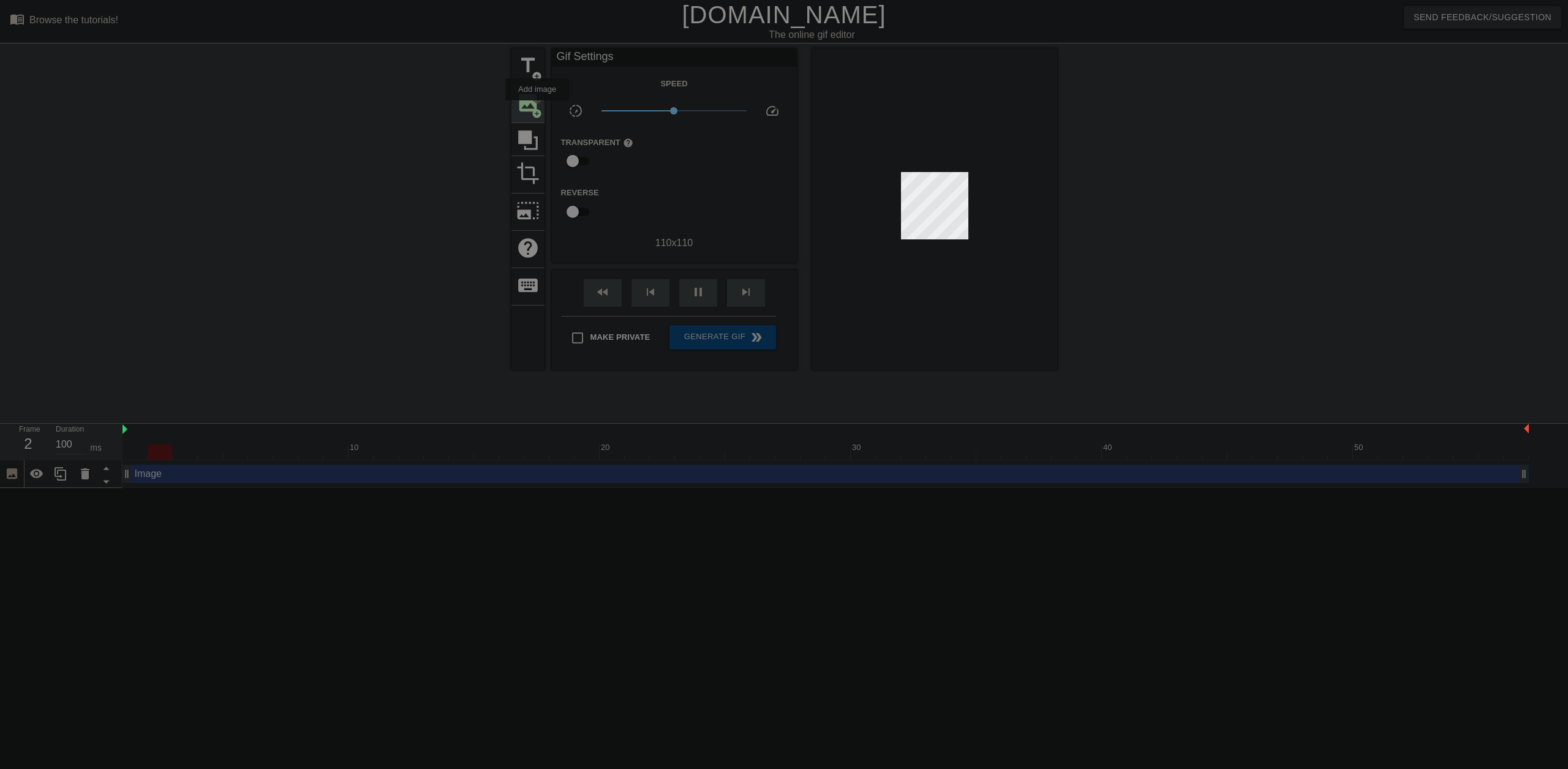
click at [537, 109] on span "add_circle" at bounding box center [537, 113] width 10 height 10
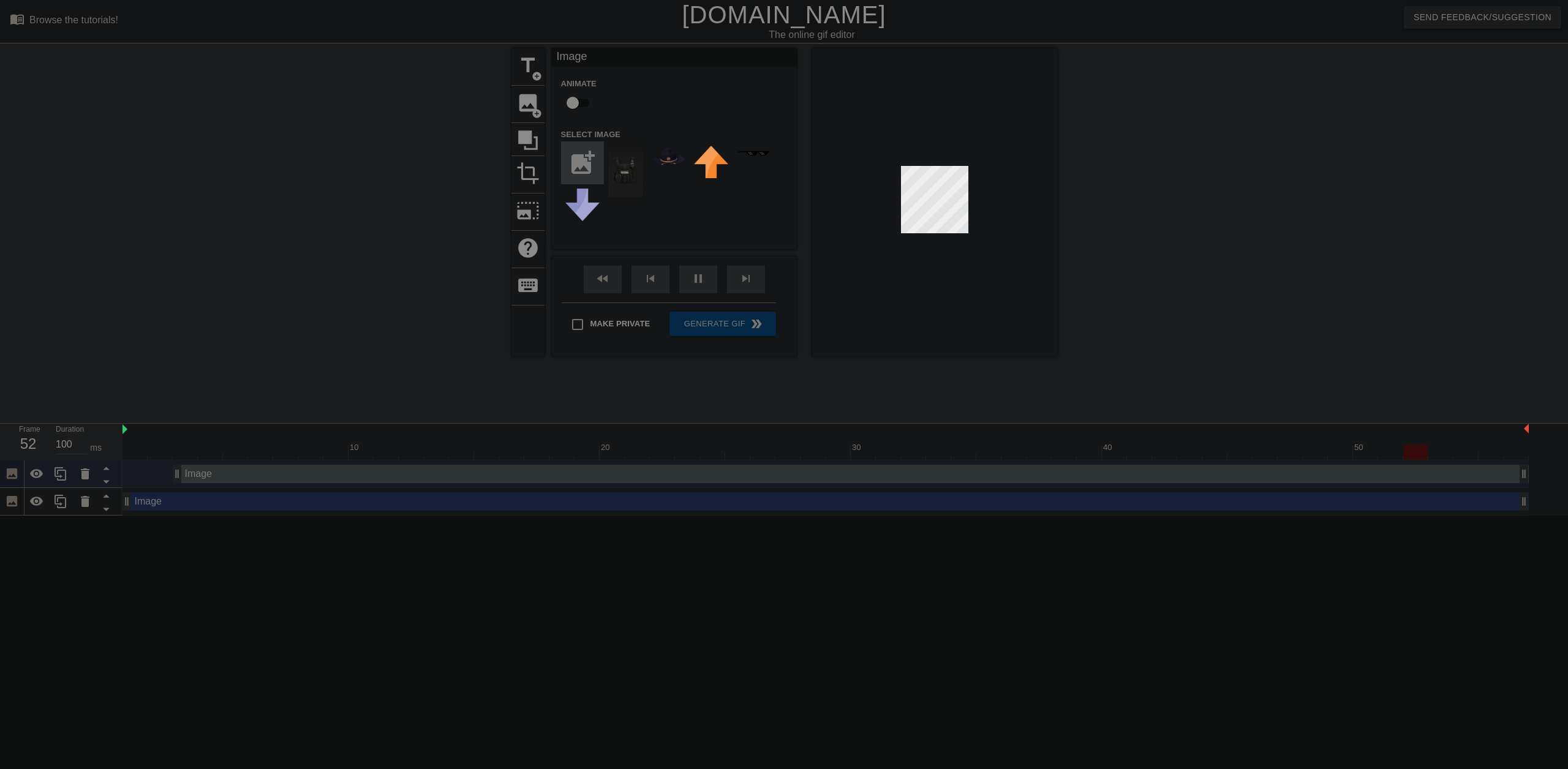
click at [587, 172] on input "file" at bounding box center [582, 162] width 41 height 41
type input "C:\fakepath\ChatGPT_Image_Aug_16__2025__07_50_13_PM-removebg-preview.png"
click at [629, 171] on img at bounding box center [625, 171] width 34 height 51
click at [901, 160] on div at bounding box center [935, 202] width 245 height 308
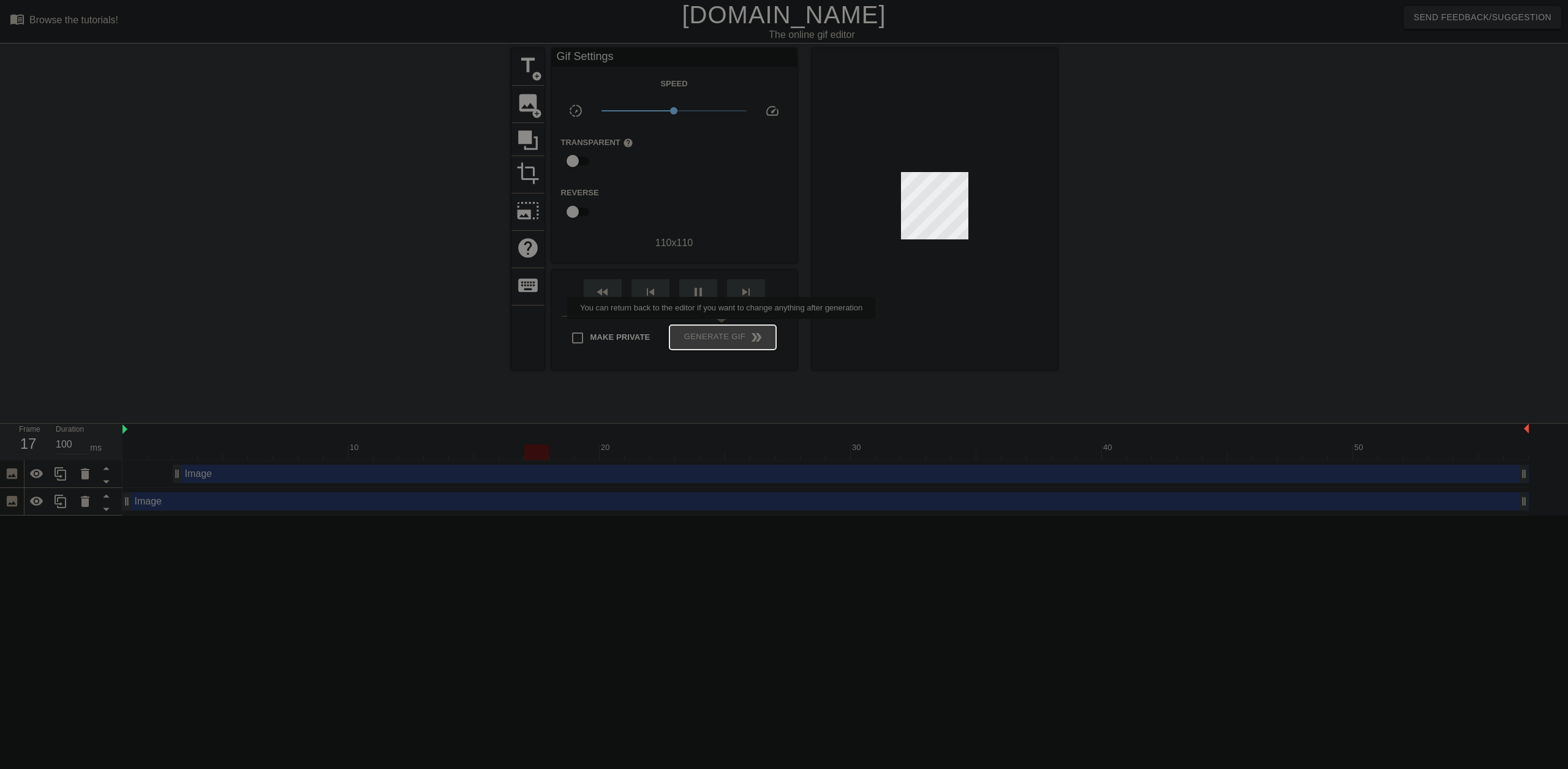
click at [723, 328] on button "Generate Gif double_arrow" at bounding box center [722, 337] width 106 height 25
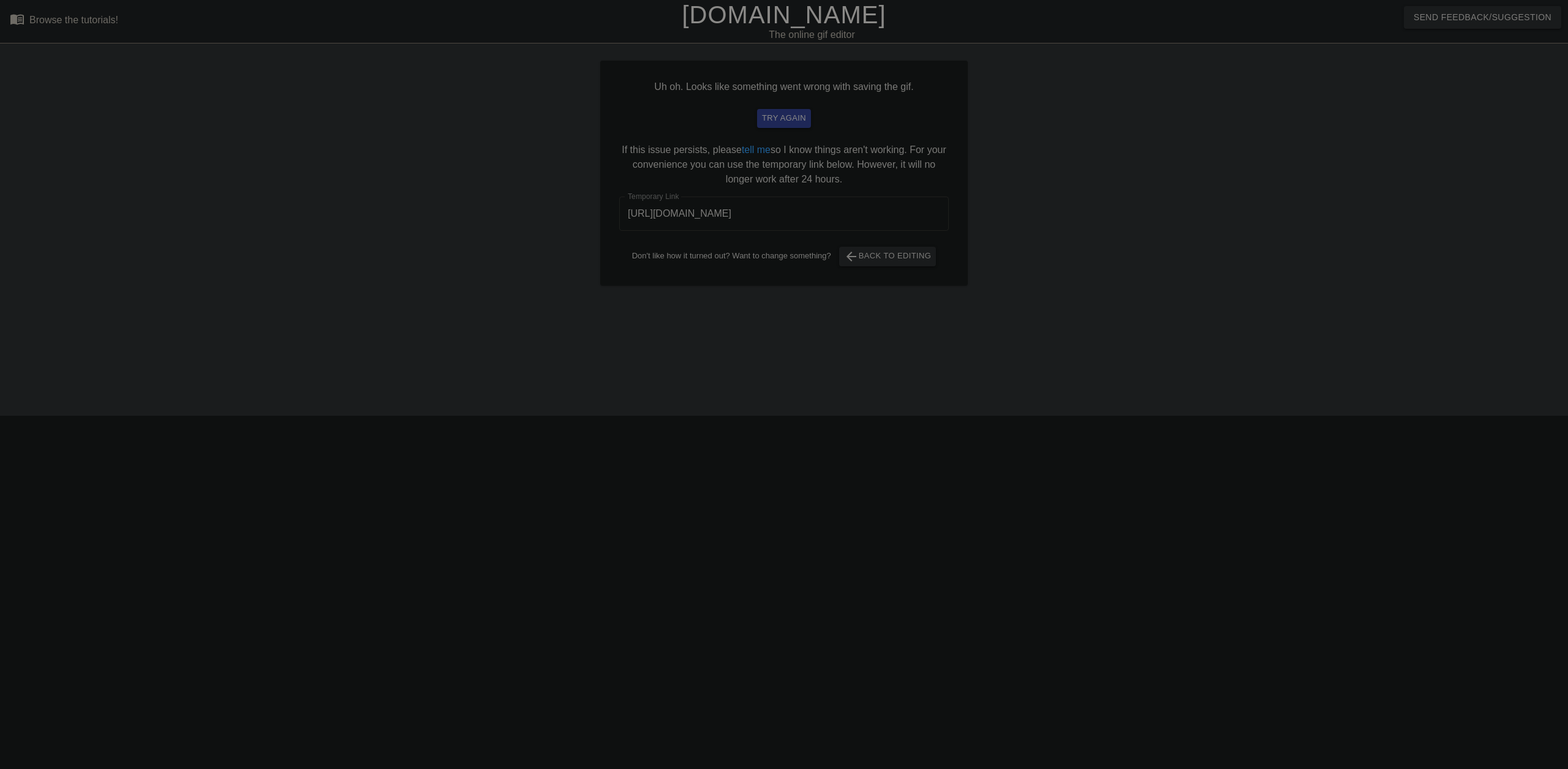
click at [877, 209] on input "https://www.gifntext.com/temp_generations/G2cWjPbb.gif" at bounding box center [784, 213] width 329 height 34
click at [801, 125] on span "try again" at bounding box center [784, 118] width 44 height 14
